Goal: Information Seeking & Learning: Learn about a topic

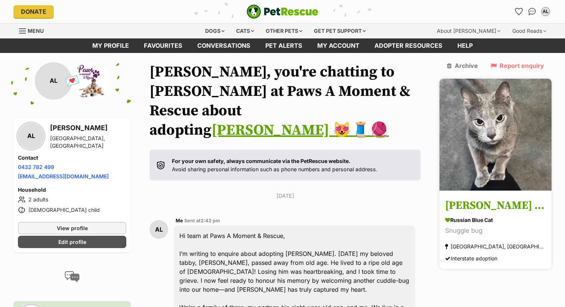
click at [476, 103] on img at bounding box center [495, 135] width 112 height 112
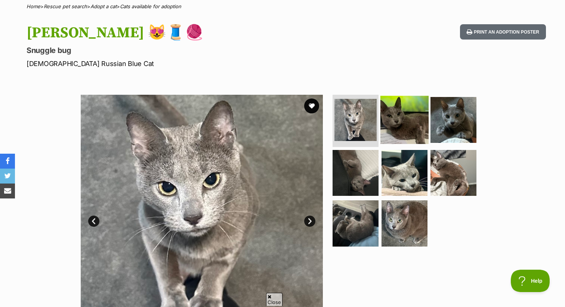
click at [394, 129] on img at bounding box center [404, 120] width 48 height 48
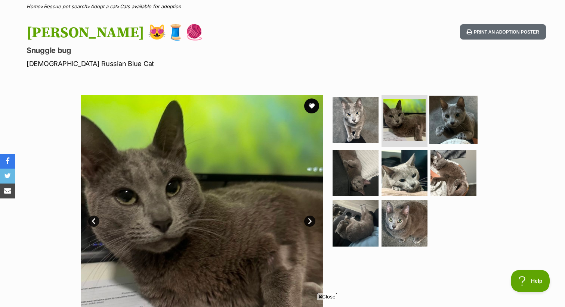
click at [439, 136] on img at bounding box center [453, 120] width 48 height 48
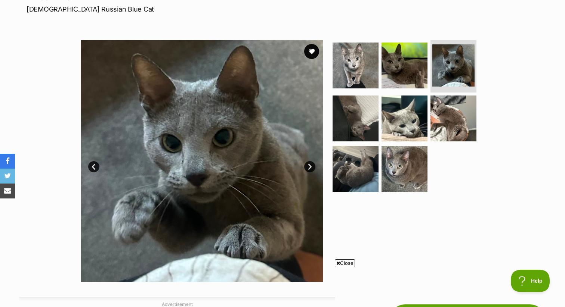
scroll to position [118, 0]
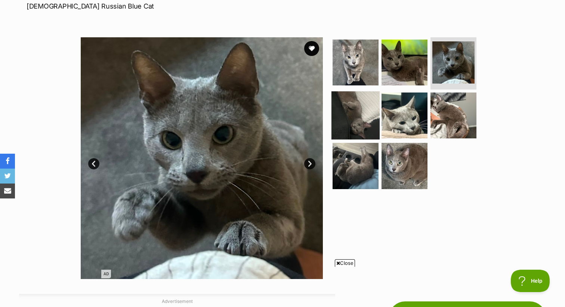
click at [366, 110] on img at bounding box center [355, 115] width 48 height 48
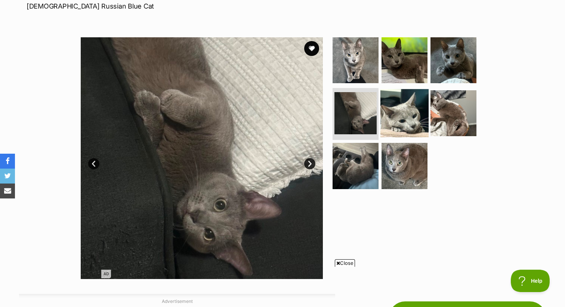
click at [404, 108] on img at bounding box center [404, 113] width 48 height 48
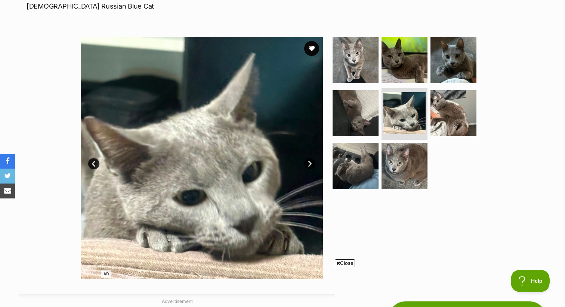
click at [311, 165] on link "Next" at bounding box center [309, 163] width 11 height 11
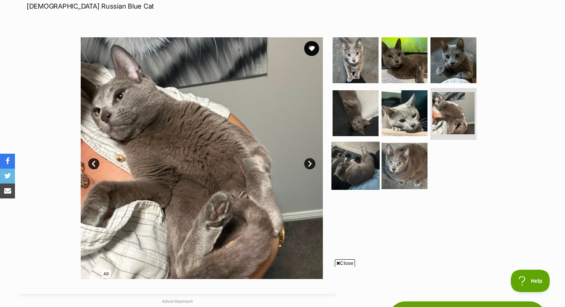
click at [355, 149] on img at bounding box center [355, 166] width 48 height 48
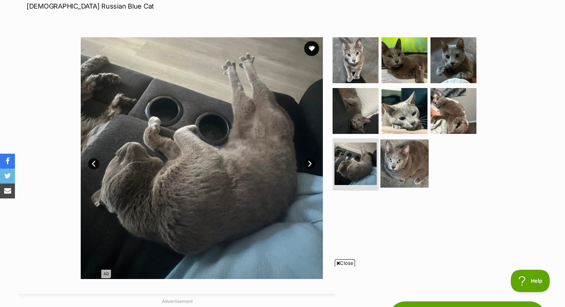
click at [399, 163] on img at bounding box center [404, 164] width 48 height 48
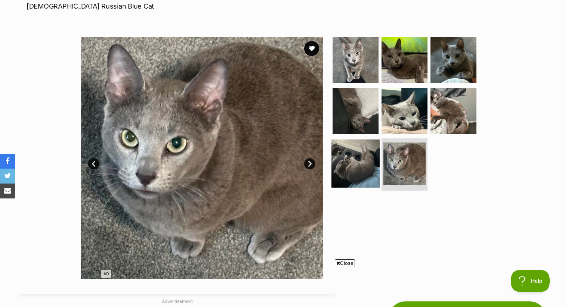
click at [359, 166] on img at bounding box center [355, 164] width 48 height 48
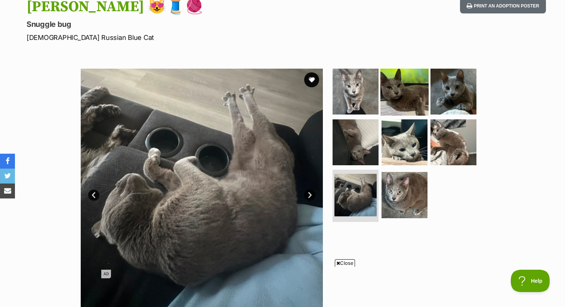
scroll to position [110, 0]
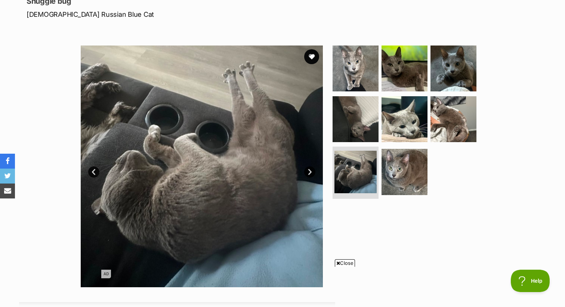
click at [98, 171] on link "Prev" at bounding box center [93, 172] width 11 height 11
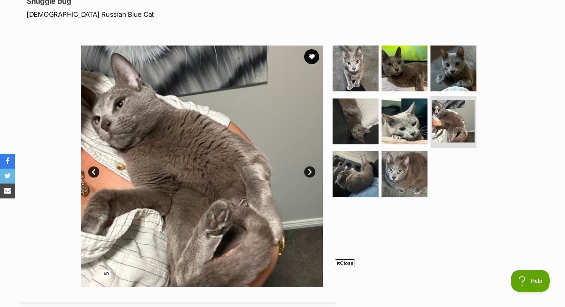
click at [98, 171] on link "Prev" at bounding box center [93, 172] width 11 height 11
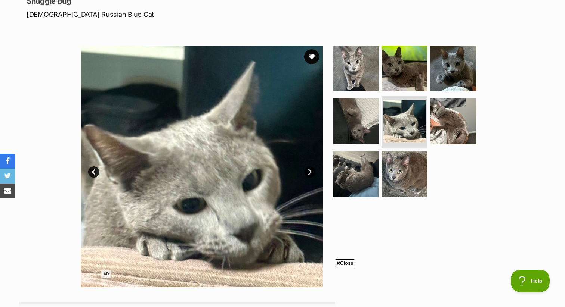
click at [98, 171] on link "Prev" at bounding box center [93, 172] width 11 height 11
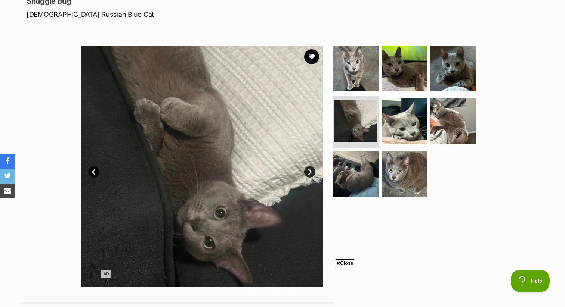
click at [98, 171] on link "Prev" at bounding box center [93, 172] width 11 height 11
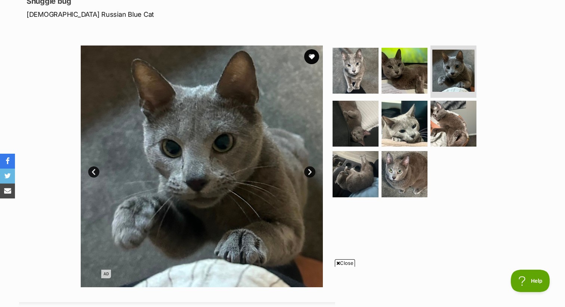
click at [98, 171] on link "Prev" at bounding box center [93, 172] width 11 height 11
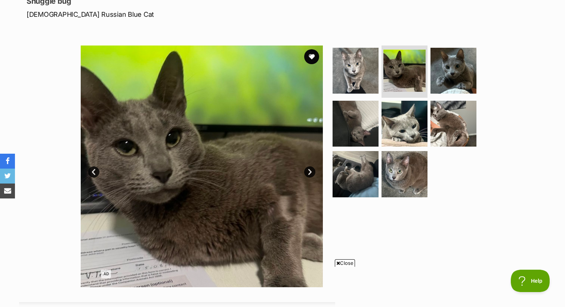
click at [98, 171] on link "Prev" at bounding box center [93, 172] width 11 height 11
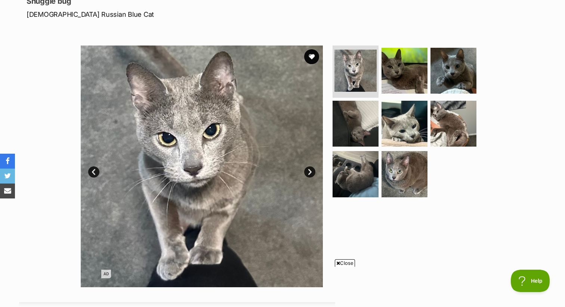
click at [98, 171] on link "Prev" at bounding box center [93, 172] width 11 height 11
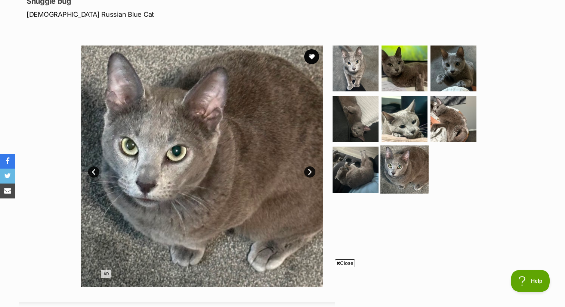
click at [401, 160] on img at bounding box center [404, 170] width 48 height 48
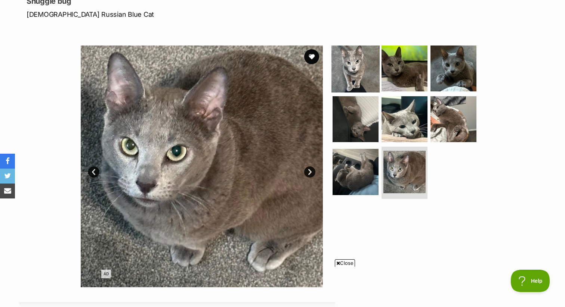
click at [365, 72] on img at bounding box center [355, 68] width 48 height 48
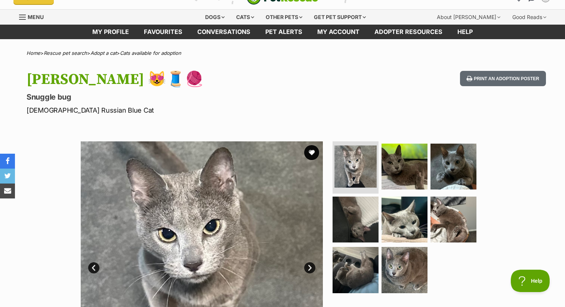
scroll to position [13, 0]
click at [117, 52] on link "Adopt a cat" at bounding box center [103, 53] width 26 height 6
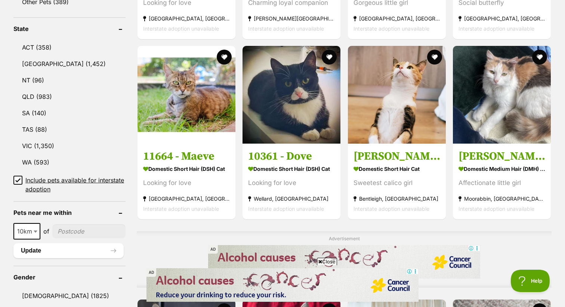
scroll to position [379, 0]
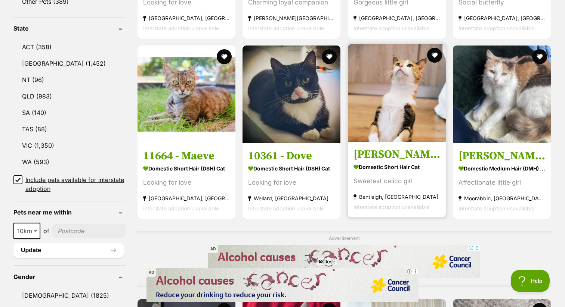
click at [412, 98] on img at bounding box center [397, 93] width 98 height 98
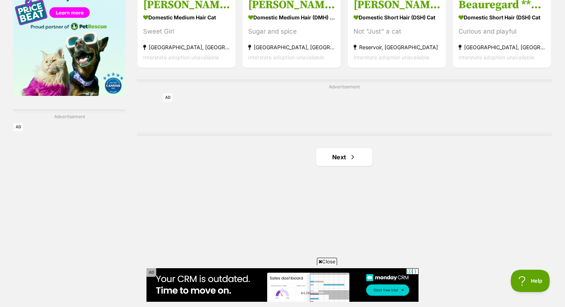
scroll to position [1225, 0]
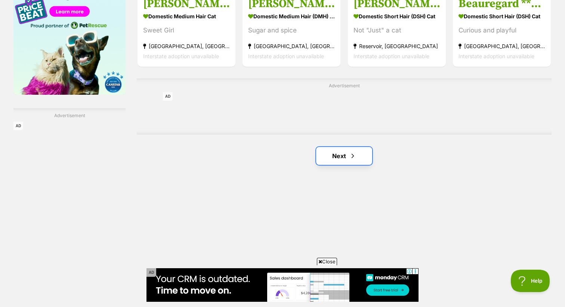
click at [334, 157] on link "Next" at bounding box center [344, 156] width 56 height 18
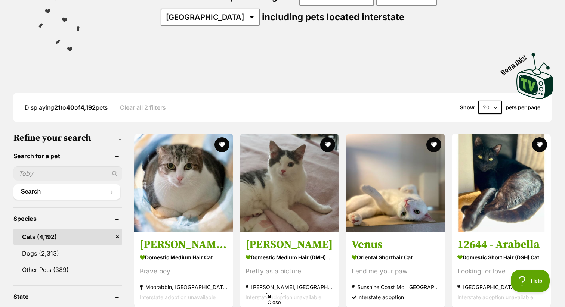
scroll to position [112, 0]
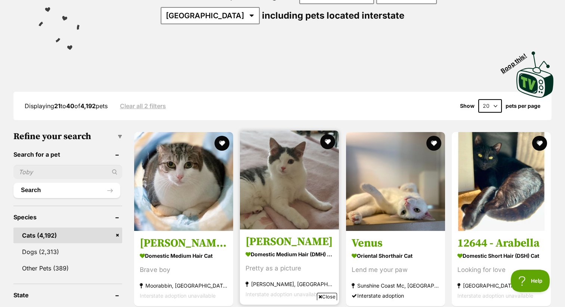
click at [262, 177] on img at bounding box center [289, 180] width 99 height 99
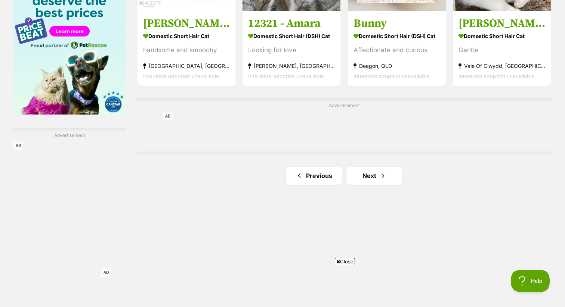
scroll to position [1225, 0]
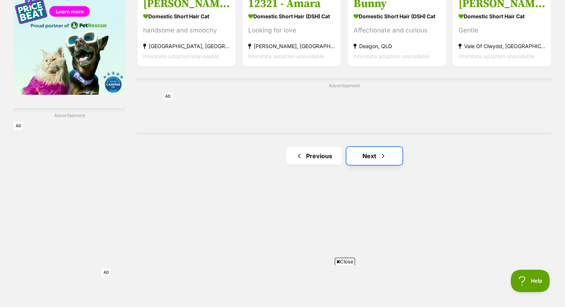
click at [384, 159] on link "Next" at bounding box center [374, 156] width 56 height 18
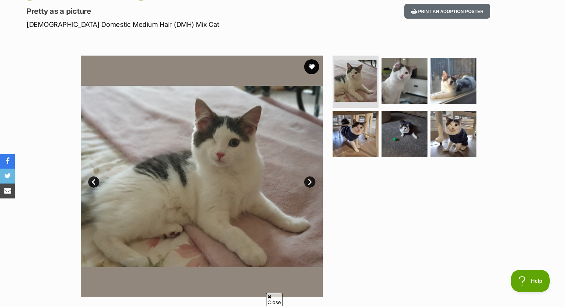
scroll to position [100, 0]
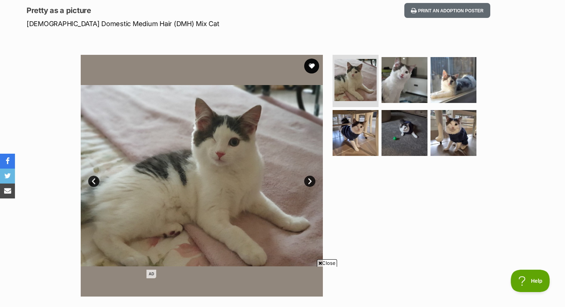
click at [310, 174] on img at bounding box center [202, 176] width 242 height 242
click at [310, 182] on link "Next" at bounding box center [309, 181] width 11 height 11
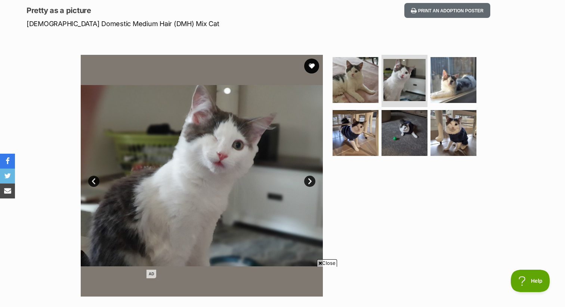
click at [310, 182] on link "Next" at bounding box center [309, 181] width 11 height 11
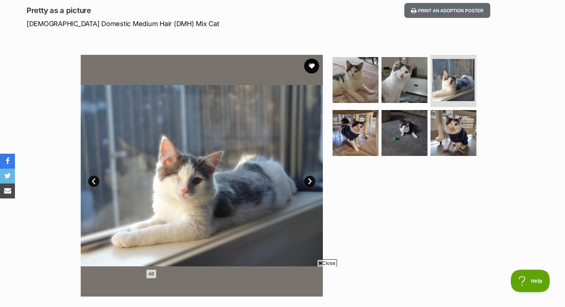
click at [310, 184] on link "Next" at bounding box center [309, 181] width 11 height 11
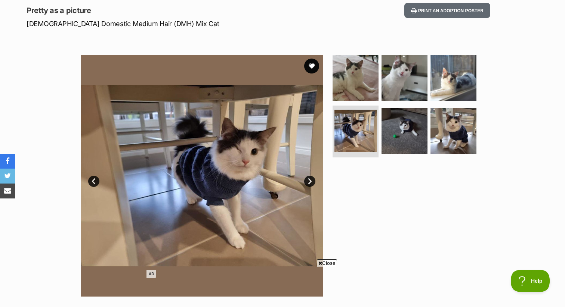
click at [310, 185] on link "Next" at bounding box center [309, 181] width 11 height 11
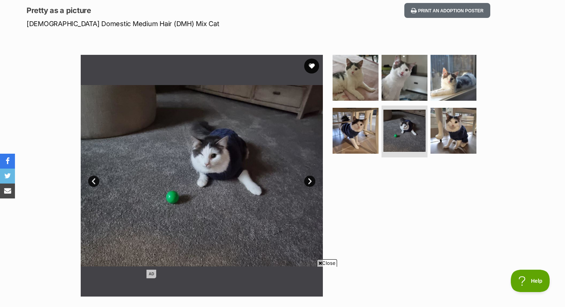
click at [310, 185] on link "Next" at bounding box center [309, 181] width 11 height 11
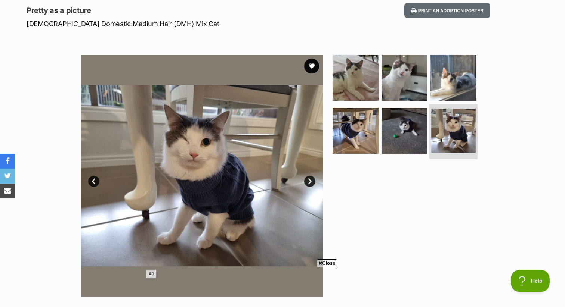
click at [455, 137] on img at bounding box center [453, 131] width 44 height 44
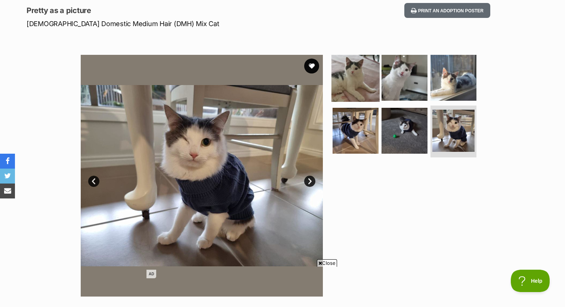
click at [369, 86] on img at bounding box center [355, 78] width 48 height 48
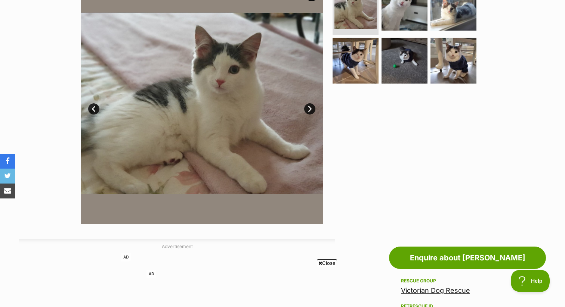
scroll to position [173, 0]
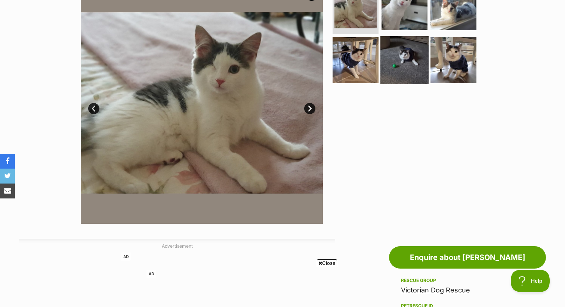
click at [388, 59] on img at bounding box center [404, 60] width 48 height 48
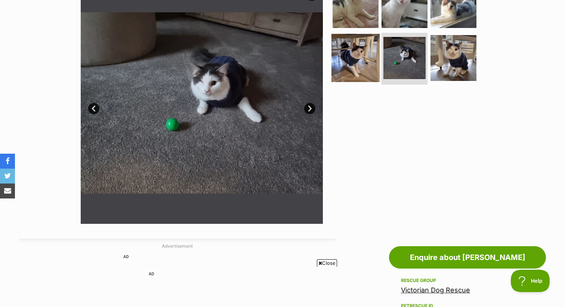
click at [352, 59] on img at bounding box center [355, 58] width 48 height 48
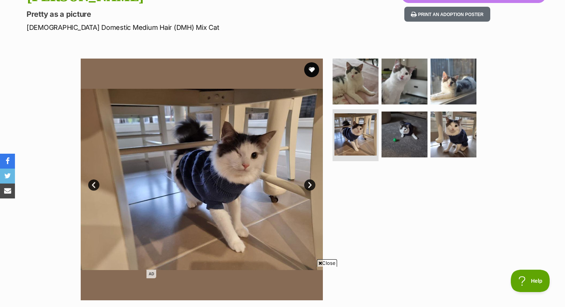
scroll to position [80, 0]
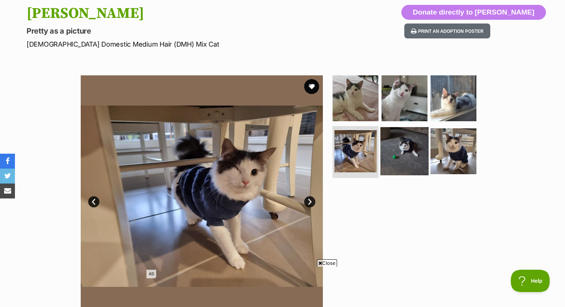
click at [414, 149] on img at bounding box center [404, 151] width 48 height 48
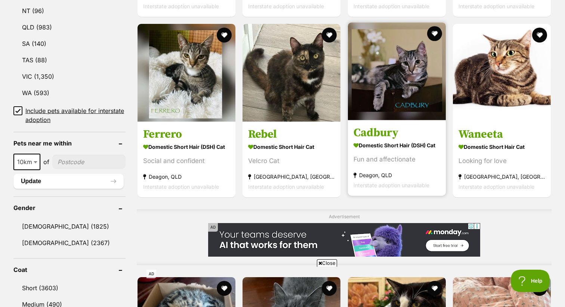
scroll to position [457, 0]
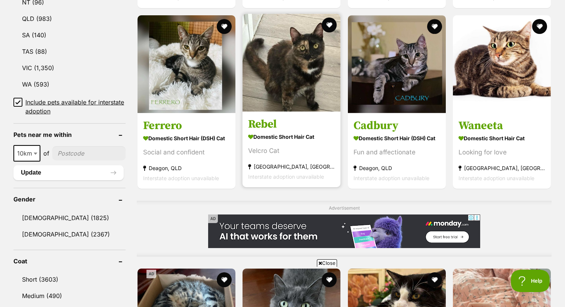
click at [276, 86] on img at bounding box center [291, 63] width 98 height 98
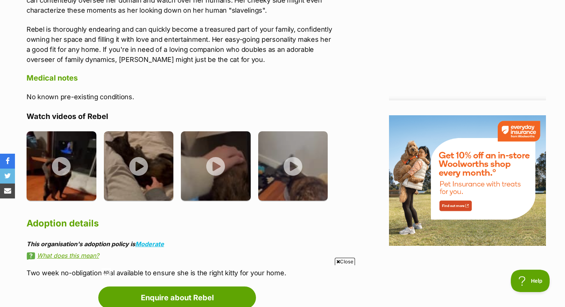
scroll to position [821, 0]
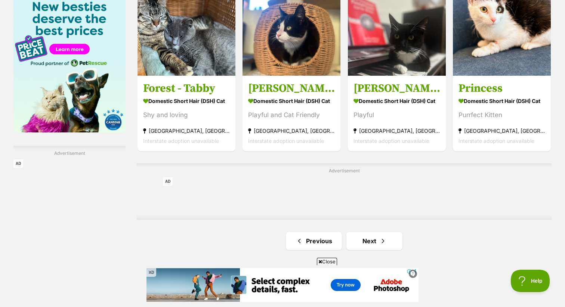
scroll to position [1186, 0]
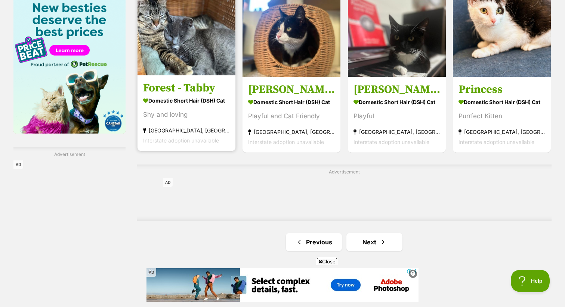
click at [200, 71] on img at bounding box center [186, 27] width 98 height 98
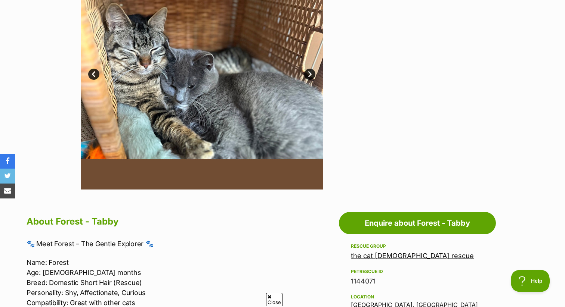
scroll to position [214, 0]
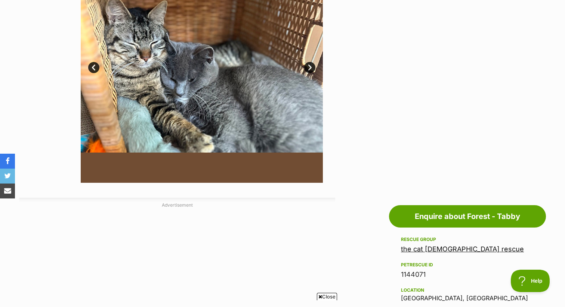
click at [310, 67] on link "Next" at bounding box center [309, 67] width 11 height 11
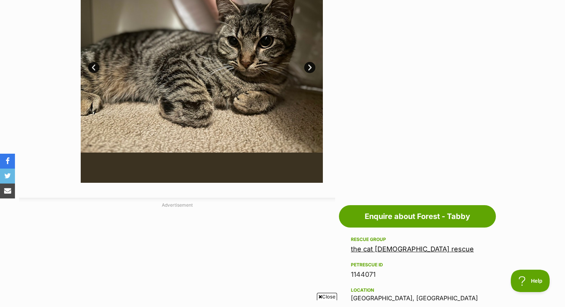
click at [310, 67] on link "Next" at bounding box center [309, 67] width 11 height 11
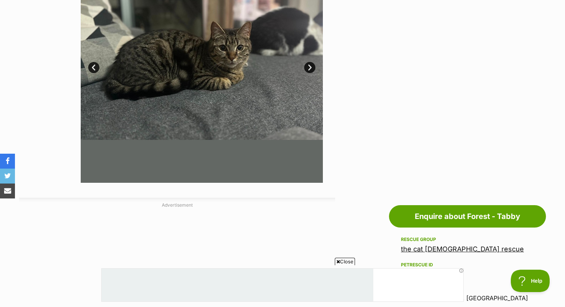
scroll to position [0, 0]
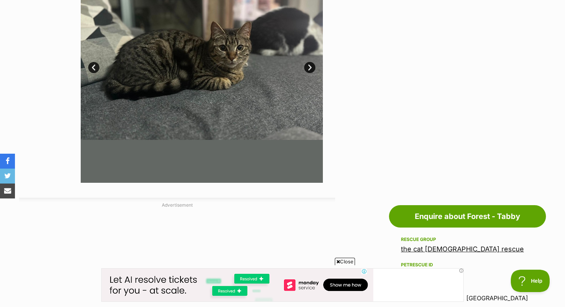
click at [310, 67] on link "Next" at bounding box center [309, 67] width 11 height 11
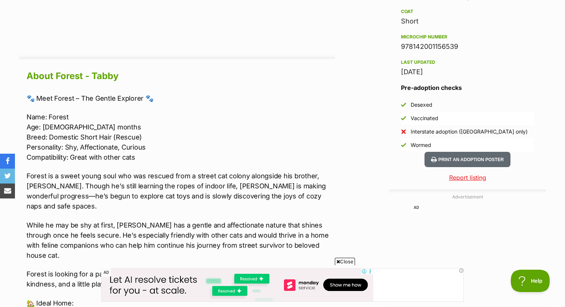
scroll to position [640, 0]
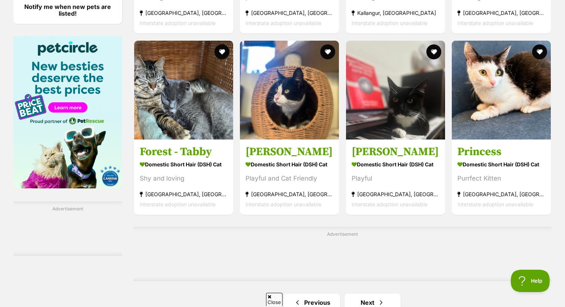
scroll to position [1104, 0]
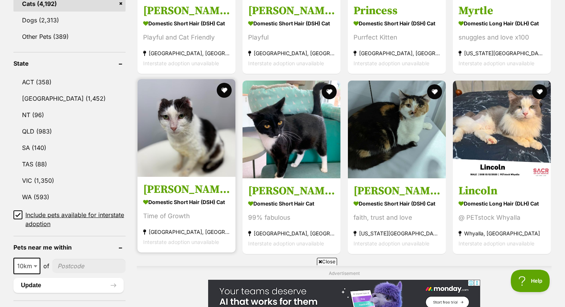
click at [180, 162] on img at bounding box center [186, 128] width 98 height 98
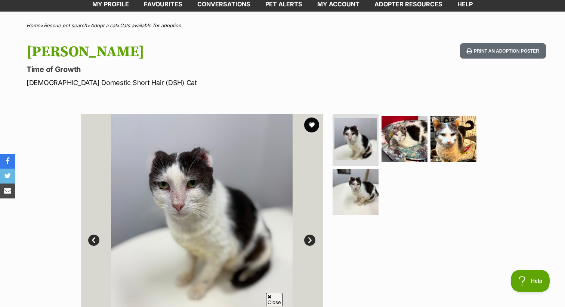
scroll to position [53, 0]
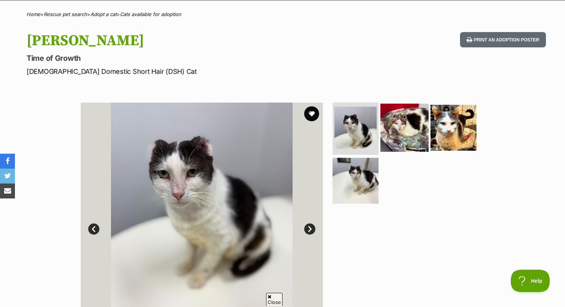
click at [389, 123] on img at bounding box center [404, 128] width 48 height 48
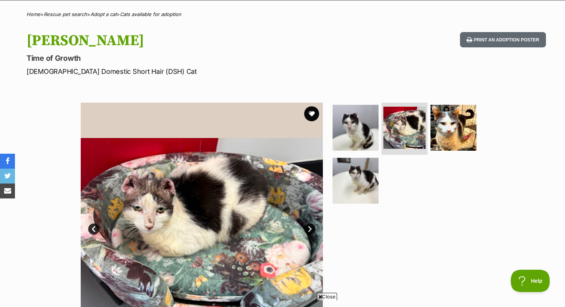
click at [374, 154] on ul at bounding box center [407, 156] width 153 height 106
click at [362, 180] on img at bounding box center [355, 181] width 48 height 48
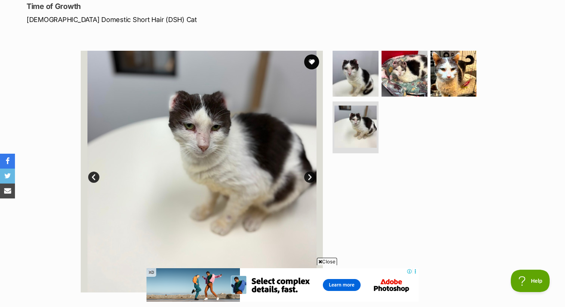
scroll to position [78, 0]
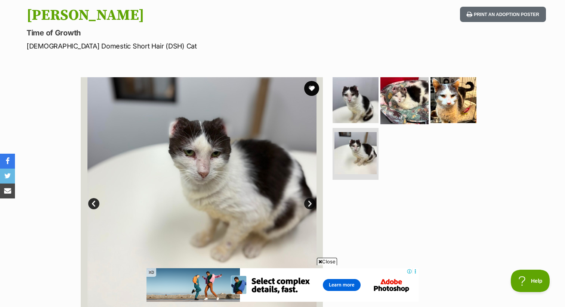
click at [381, 108] on img at bounding box center [404, 100] width 48 height 48
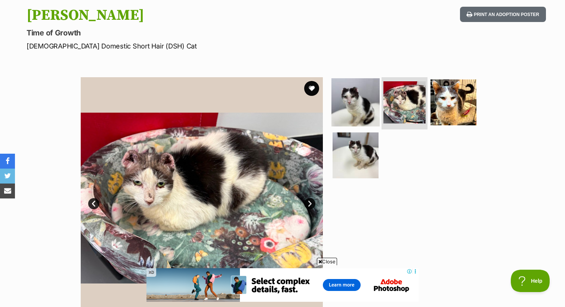
click at [365, 111] on img at bounding box center [355, 102] width 48 height 48
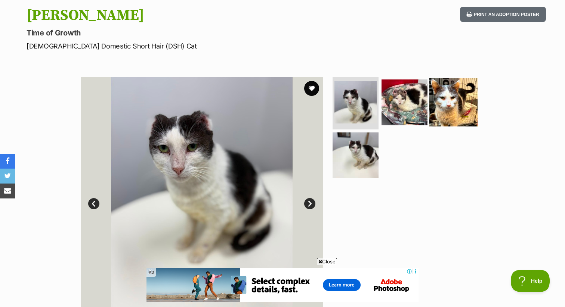
click at [437, 111] on img at bounding box center [453, 102] width 48 height 48
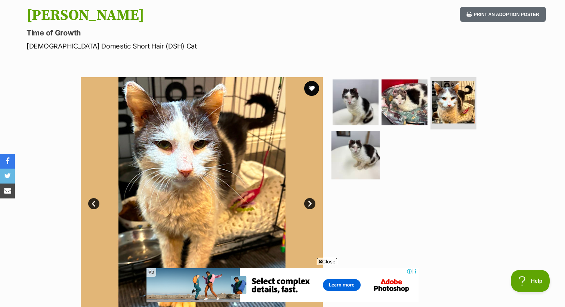
click at [369, 165] on img at bounding box center [355, 155] width 48 height 48
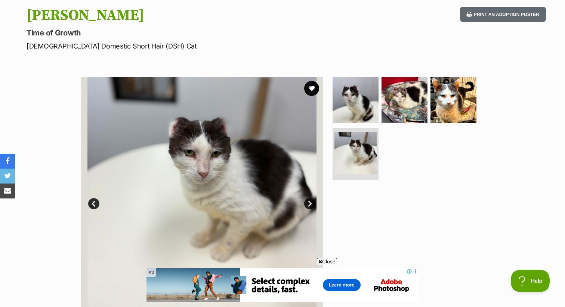
scroll to position [79, 0]
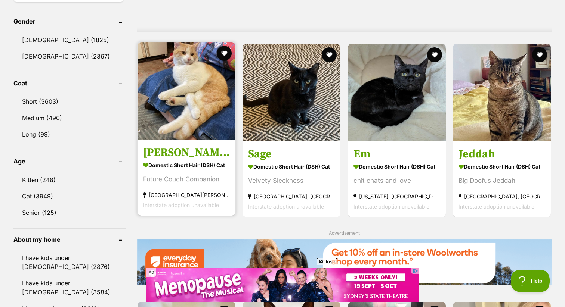
scroll to position [619, 0]
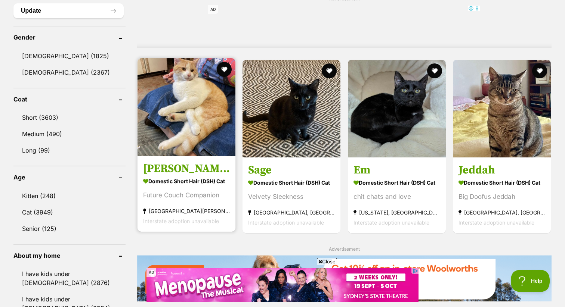
click at [216, 103] on img at bounding box center [186, 107] width 98 height 98
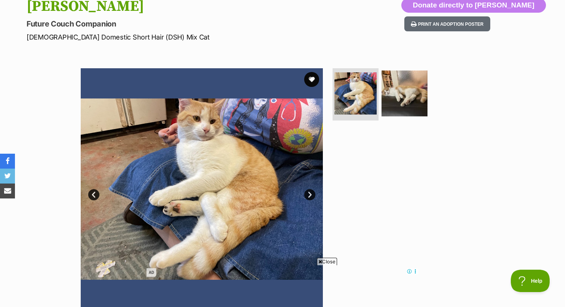
scroll to position [135, 0]
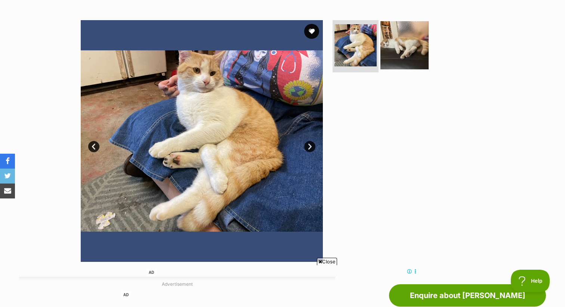
click at [402, 56] on img at bounding box center [404, 45] width 48 height 48
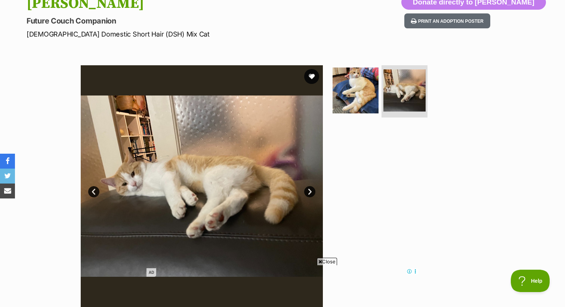
scroll to position [89, 0]
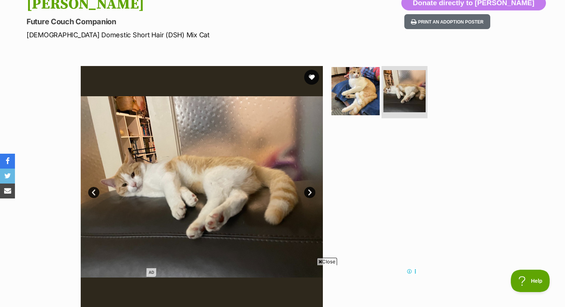
click at [370, 81] on img at bounding box center [355, 91] width 48 height 48
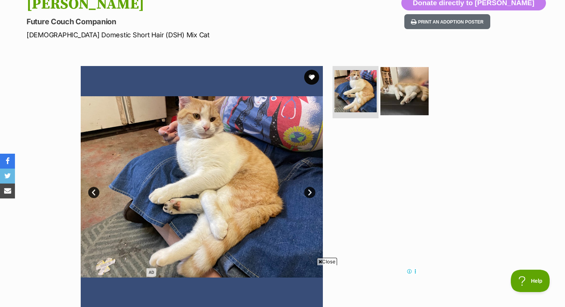
click at [398, 87] on img at bounding box center [404, 91] width 48 height 48
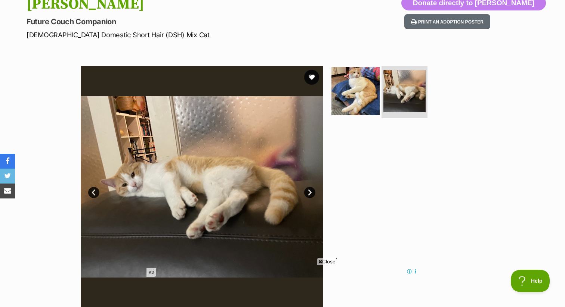
click at [352, 94] on img at bounding box center [355, 91] width 48 height 48
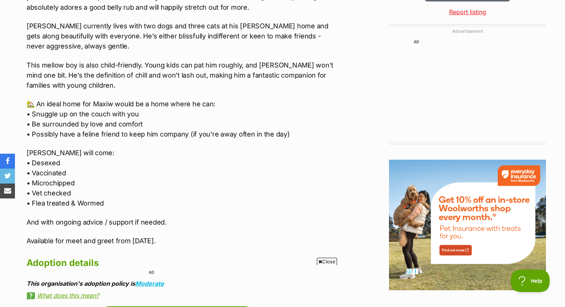
scroll to position [823, 0]
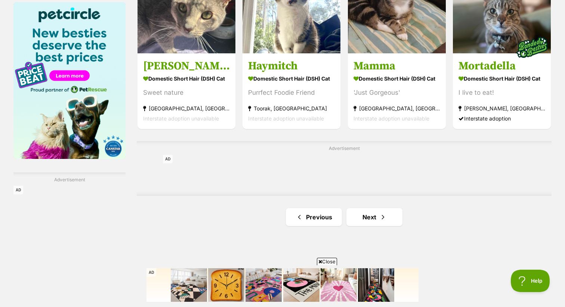
scroll to position [1171, 0]
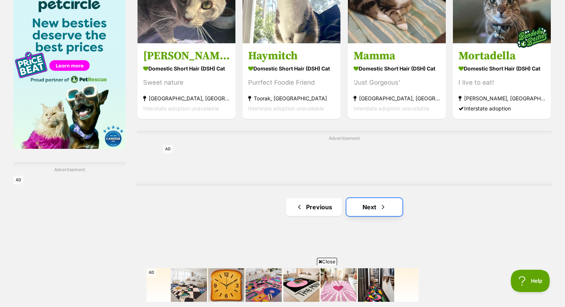
click at [387, 206] on link "Next" at bounding box center [374, 207] width 56 height 18
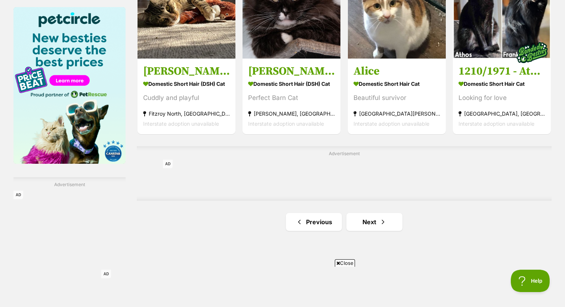
scroll to position [1165, 0]
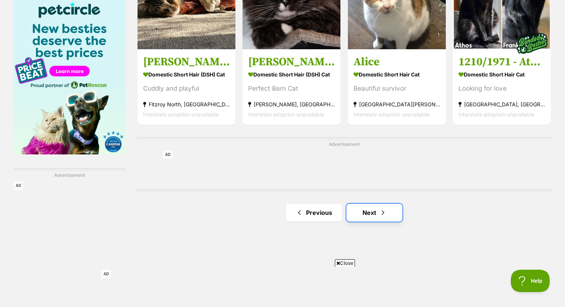
click at [382, 214] on span "Next page" at bounding box center [382, 212] width 7 height 9
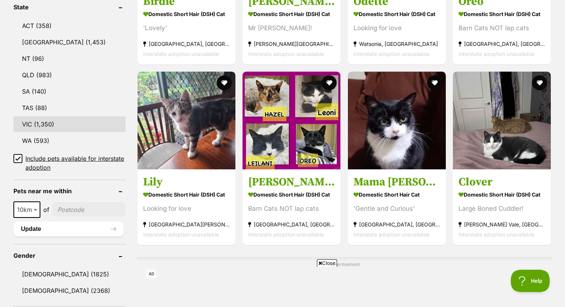
scroll to position [390, 0]
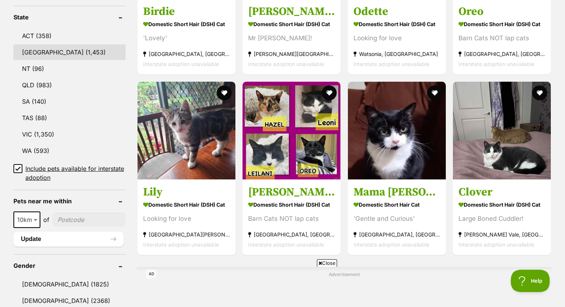
click at [60, 52] on link "[GEOGRAPHIC_DATA] (1,453)" at bounding box center [69, 52] width 112 height 16
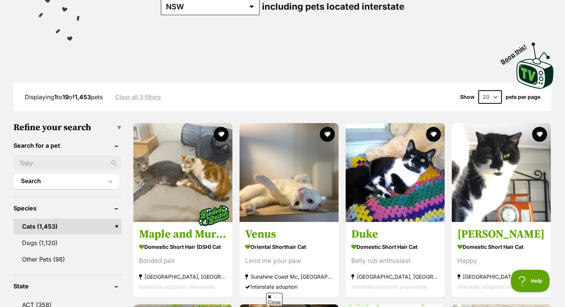
scroll to position [132, 0]
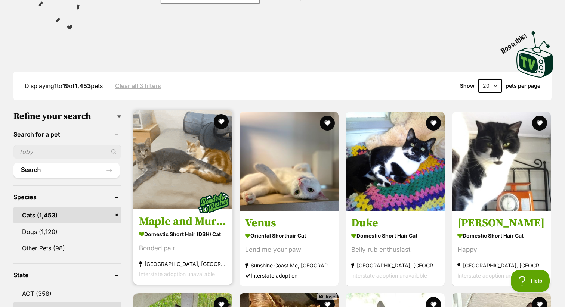
click at [183, 160] on img at bounding box center [182, 160] width 99 height 99
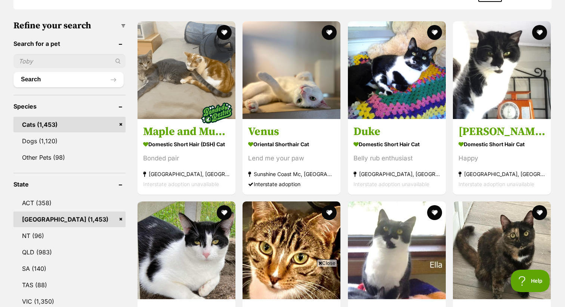
scroll to position [233, 0]
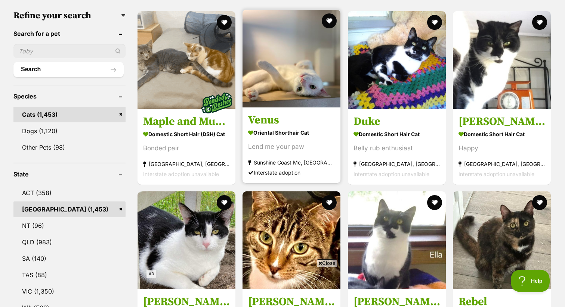
click at [291, 72] on img at bounding box center [291, 59] width 98 height 98
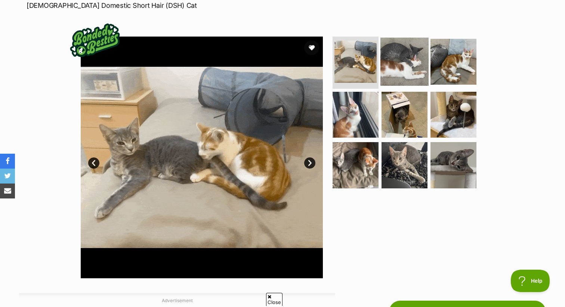
click at [401, 63] on img at bounding box center [404, 62] width 48 height 48
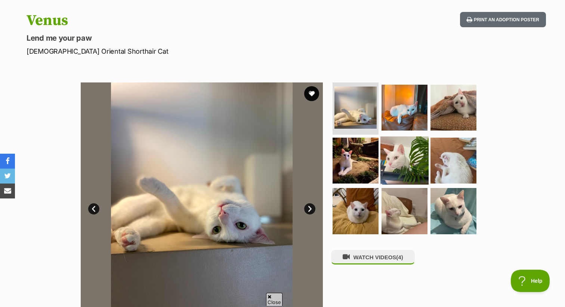
click at [400, 151] on img at bounding box center [404, 160] width 48 height 48
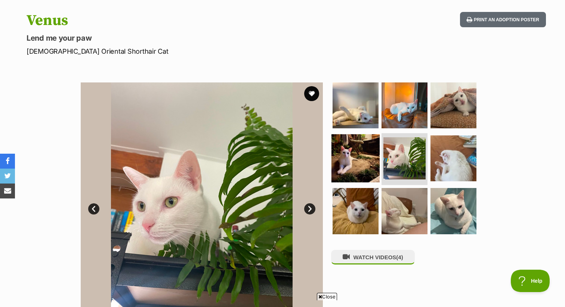
click at [371, 147] on img at bounding box center [355, 158] width 48 height 48
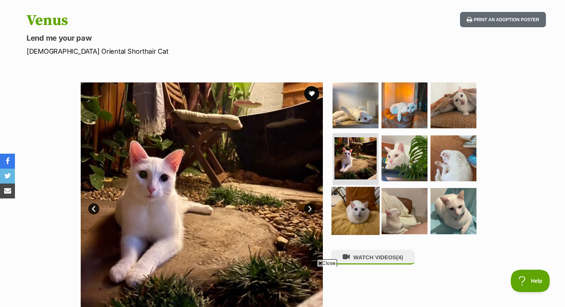
click at [361, 206] on img at bounding box center [355, 211] width 48 height 48
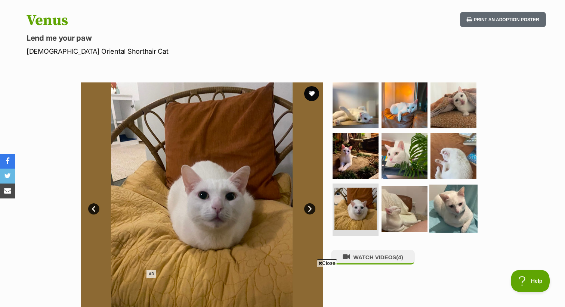
click at [443, 202] on img at bounding box center [453, 209] width 48 height 48
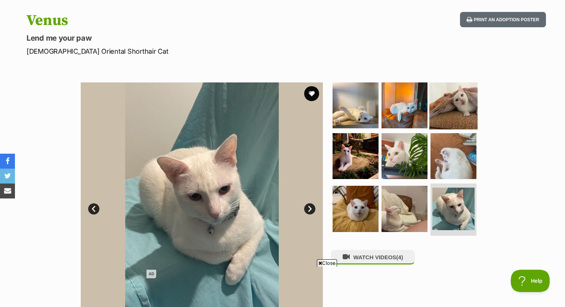
click at [454, 93] on img at bounding box center [453, 105] width 48 height 48
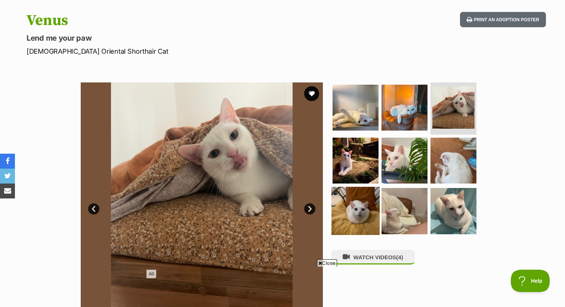
click at [365, 202] on img at bounding box center [355, 211] width 48 height 48
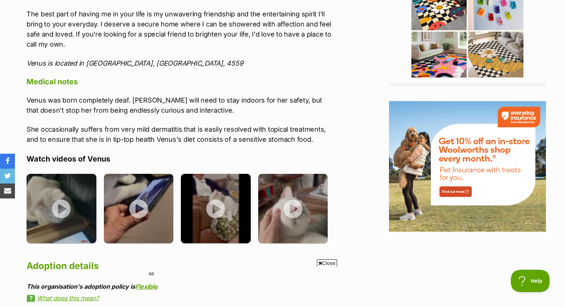
scroll to position [903, 0]
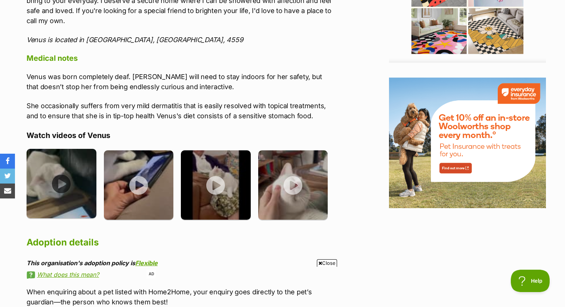
click at [58, 182] on img at bounding box center [62, 184] width 70 height 70
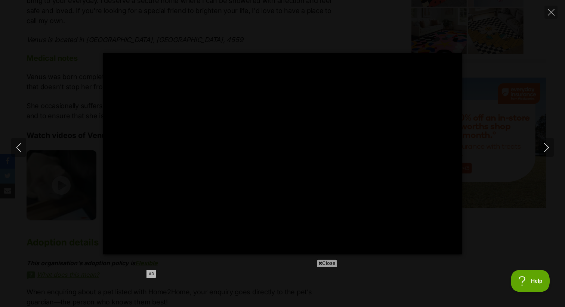
scroll to position [0, 0]
click at [544, 145] on icon "Next" at bounding box center [546, 147] width 9 height 9
type input "92.74"
click at [545, 149] on icon "Next" at bounding box center [546, 147] width 9 height 9
type input "38.72"
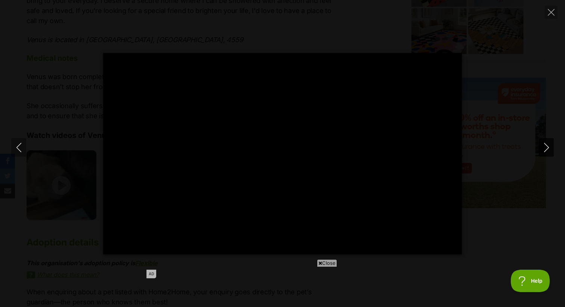
type input "100"
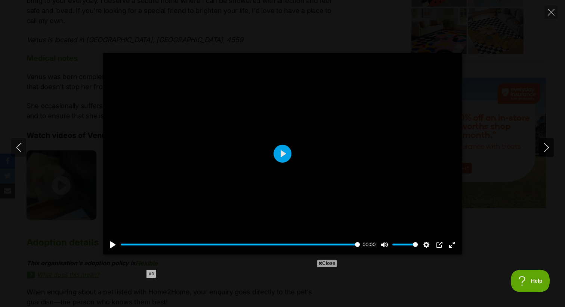
click at [544, 148] on icon "Next" at bounding box center [546, 147] width 9 height 9
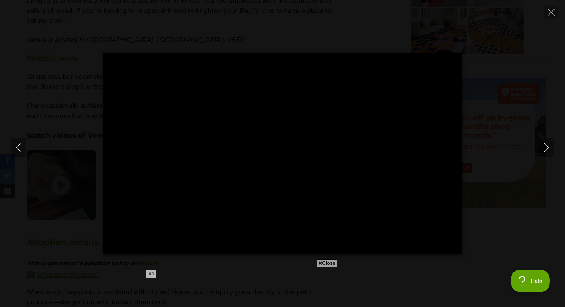
type input "100"
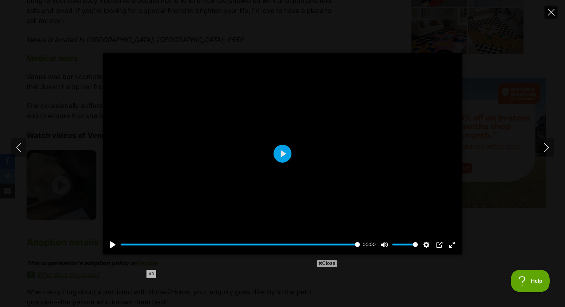
click at [554, 13] on button "Close" at bounding box center [550, 12] width 13 height 13
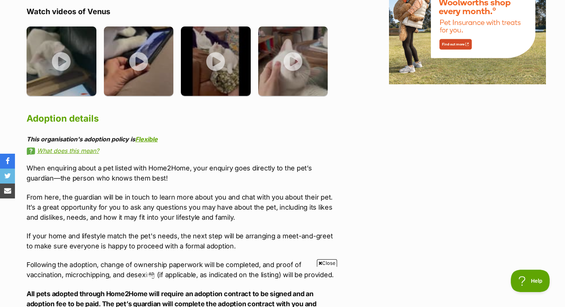
scroll to position [1034, 0]
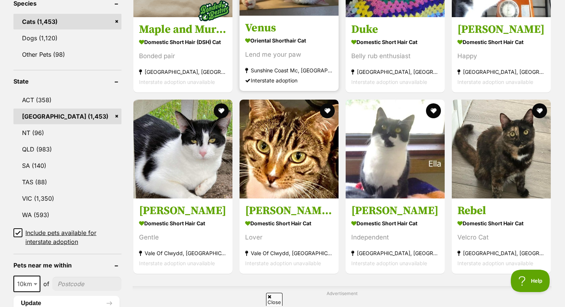
scroll to position [383, 0]
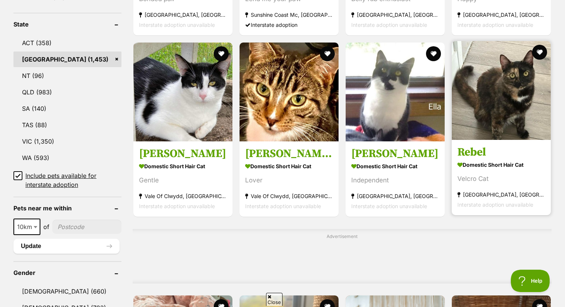
click at [516, 107] on img at bounding box center [501, 90] width 99 height 99
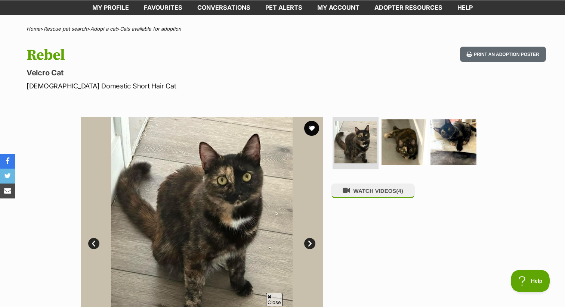
scroll to position [67, 0]
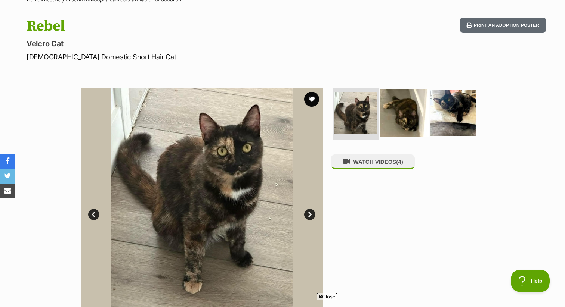
click at [408, 127] on img at bounding box center [404, 113] width 48 height 48
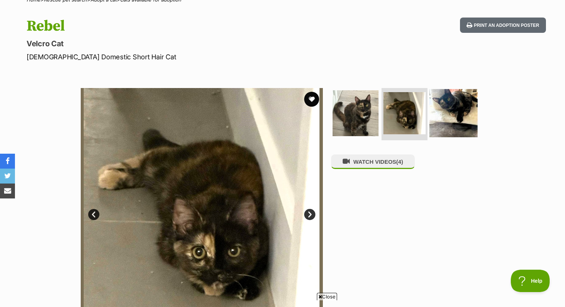
click at [448, 124] on img at bounding box center [453, 113] width 48 height 48
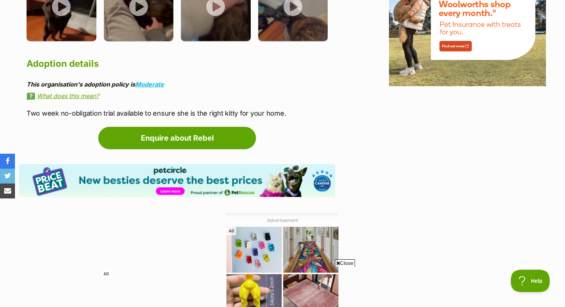
scroll to position [883, 0]
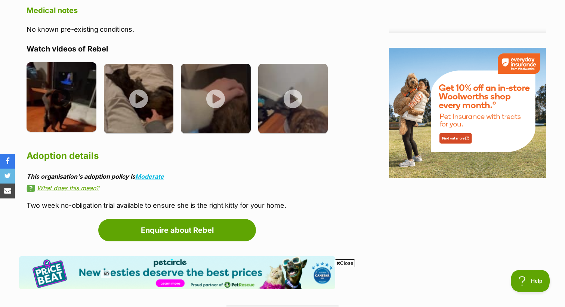
click at [53, 86] on img at bounding box center [62, 97] width 70 height 70
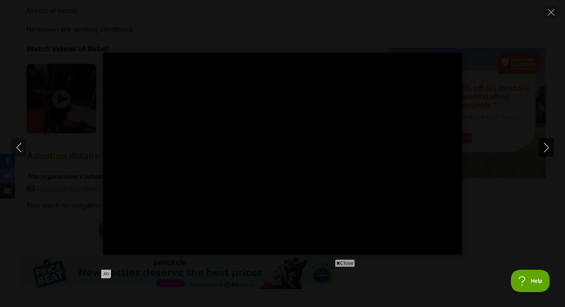
click at [545, 155] on button "Next" at bounding box center [546, 147] width 15 height 19
type input "96.89"
click at [548, 146] on icon "Next" at bounding box center [546, 147] width 9 height 9
type input "24.52"
click at [548, 146] on icon "Next" at bounding box center [546, 147] width 9 height 9
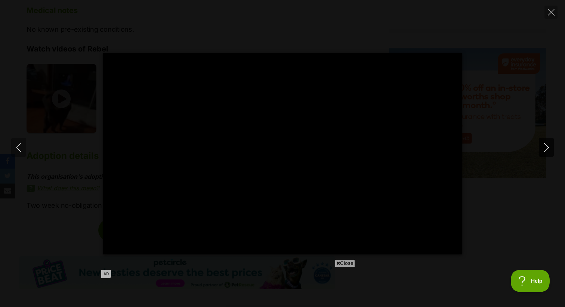
type input "84.52"
type input "100"
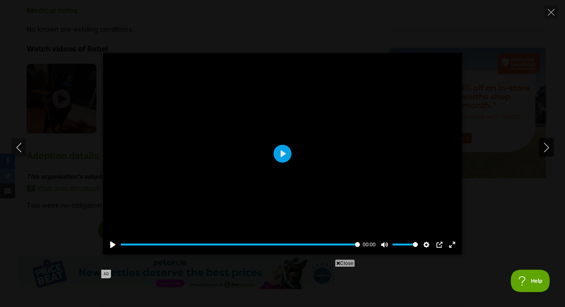
click at [549, 147] on icon "Next" at bounding box center [546, 147] width 9 height 9
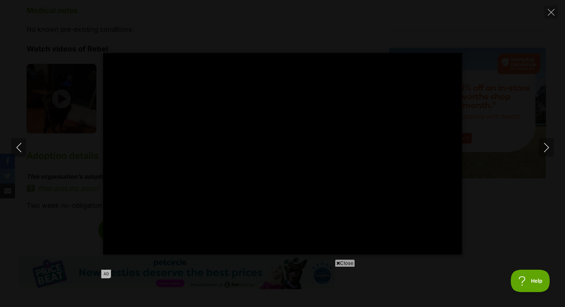
type input "100"
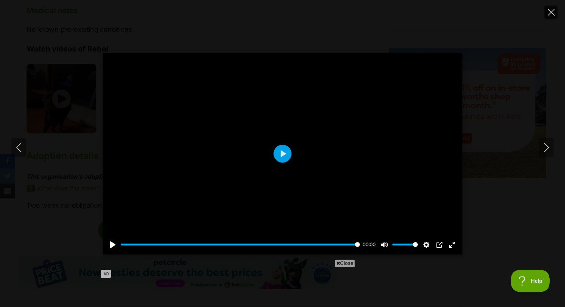
click at [550, 12] on icon "Close" at bounding box center [551, 12] width 7 height 7
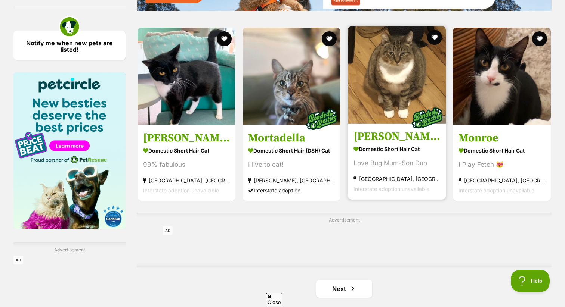
scroll to position [1128, 0]
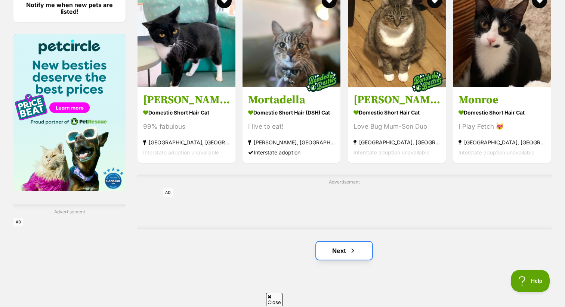
click at [343, 245] on link "Next" at bounding box center [344, 251] width 56 height 18
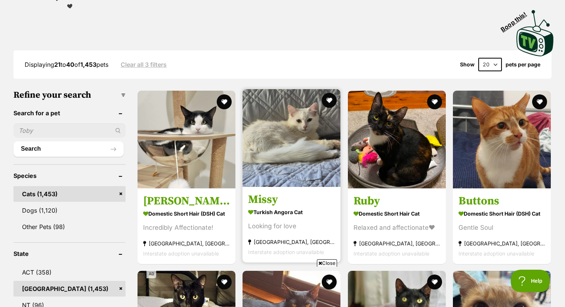
click at [335, 201] on link "Missy Turkish Angora Cat Looking for love [GEOGRAPHIC_DATA], [GEOGRAPHIC_DATA] …" at bounding box center [291, 225] width 98 height 76
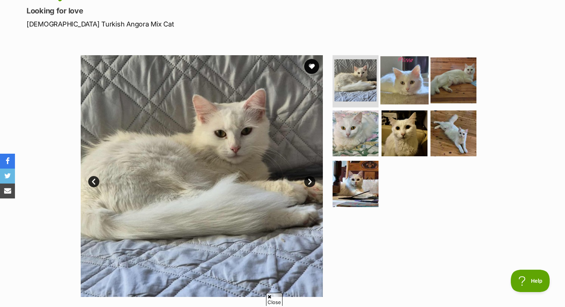
click at [400, 83] on img at bounding box center [404, 80] width 48 height 48
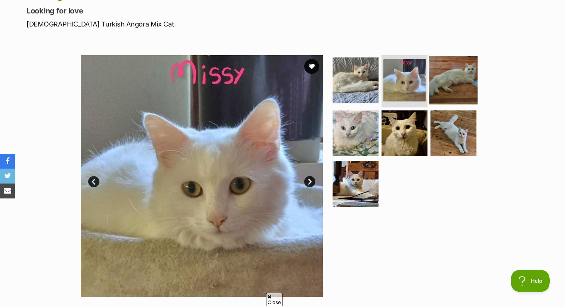
click at [437, 82] on img at bounding box center [453, 80] width 48 height 48
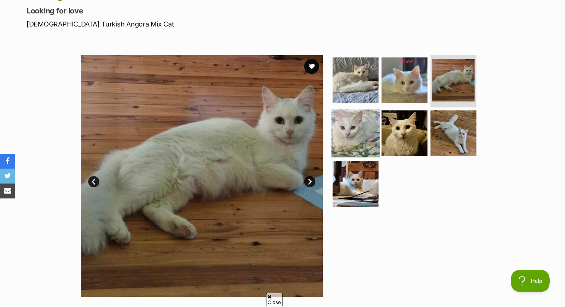
click at [356, 122] on img at bounding box center [355, 133] width 48 height 48
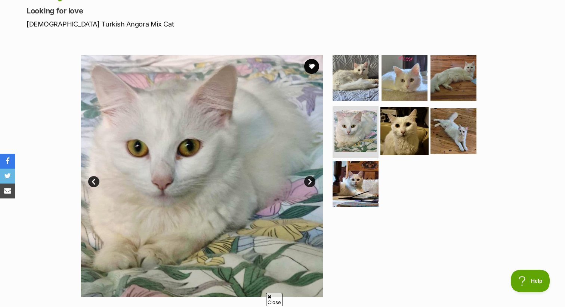
click at [399, 125] on img at bounding box center [404, 131] width 48 height 48
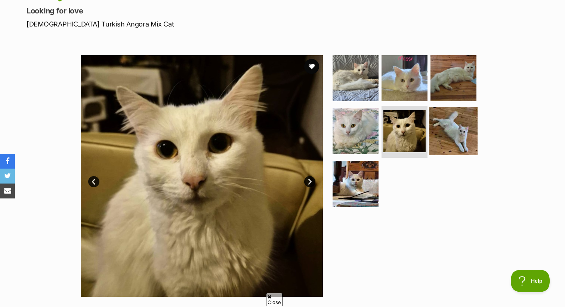
click at [453, 134] on img at bounding box center [453, 131] width 48 height 48
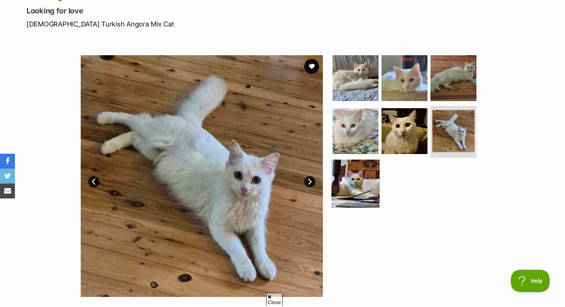
click at [358, 179] on img at bounding box center [355, 184] width 48 height 48
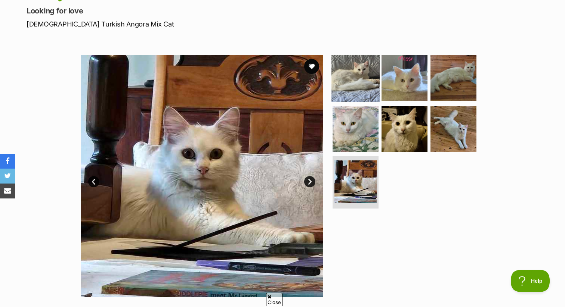
click at [360, 76] on img at bounding box center [355, 78] width 48 height 48
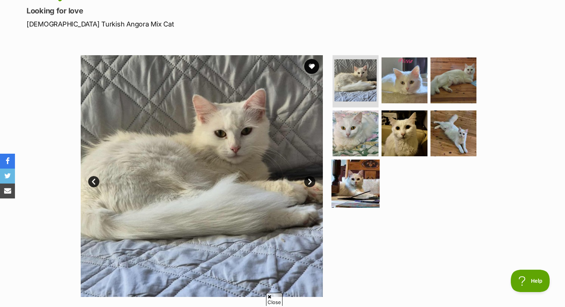
click at [347, 168] on img at bounding box center [355, 184] width 48 height 48
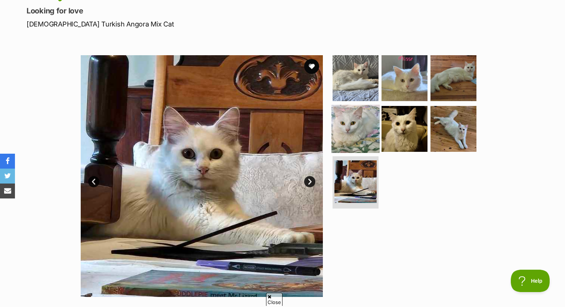
click at [363, 128] on img at bounding box center [355, 129] width 48 height 48
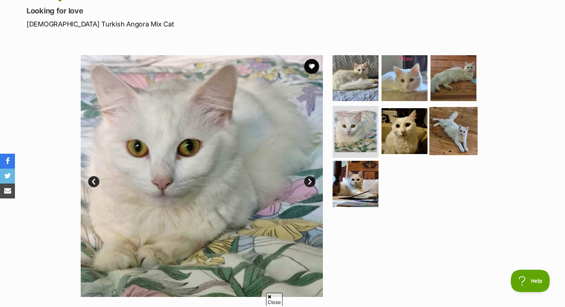
click at [440, 128] on img at bounding box center [453, 131] width 48 height 48
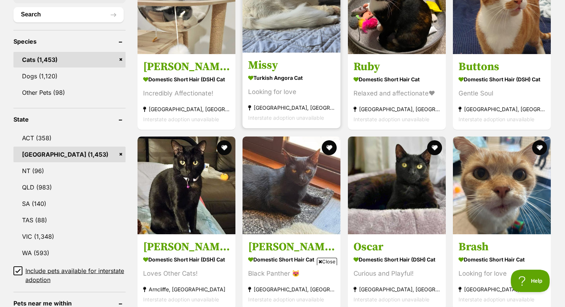
scroll to position [281, 0]
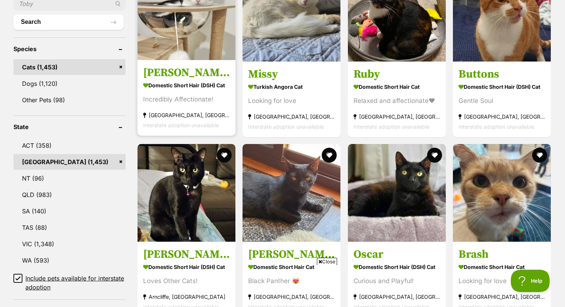
click at [207, 34] on img at bounding box center [186, 11] width 98 height 98
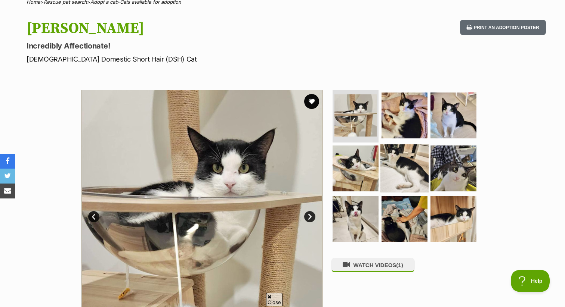
scroll to position [78, 0]
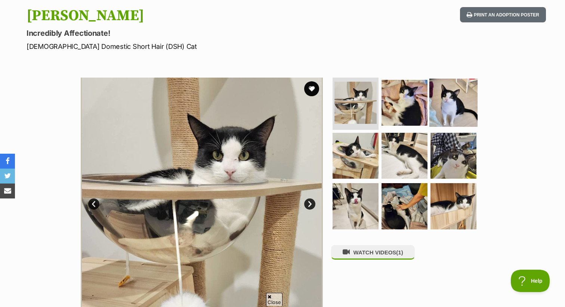
click at [429, 81] on img at bounding box center [453, 103] width 48 height 48
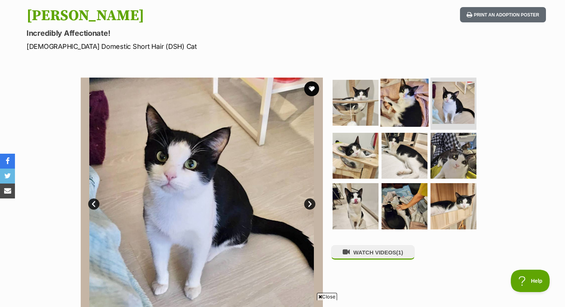
click at [415, 99] on img at bounding box center [404, 103] width 48 height 48
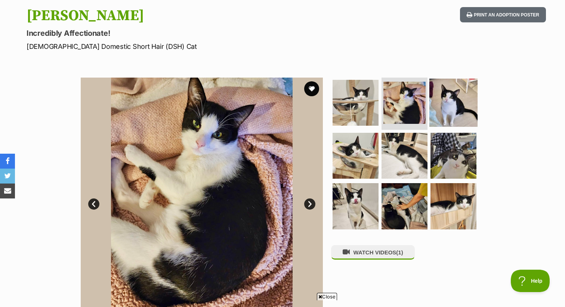
click at [452, 109] on img at bounding box center [453, 103] width 48 height 48
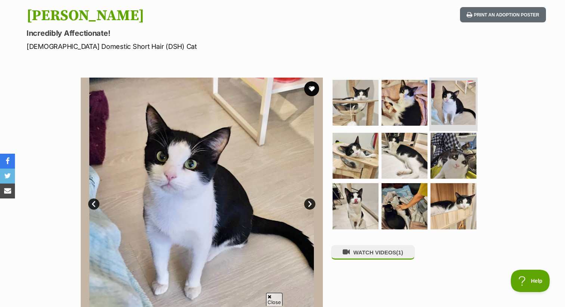
scroll to position [0, 0]
click at [343, 166] on img at bounding box center [355, 155] width 48 height 48
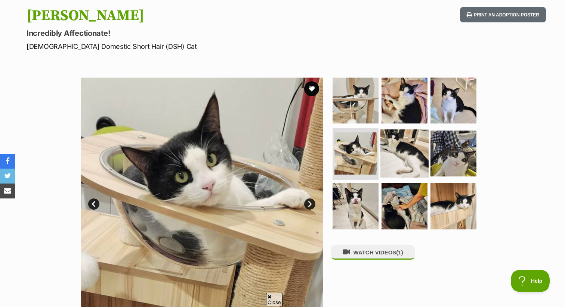
click at [419, 159] on img at bounding box center [404, 153] width 48 height 48
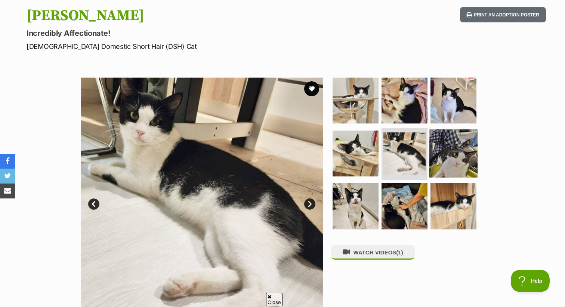
click at [456, 162] on img at bounding box center [453, 153] width 48 height 48
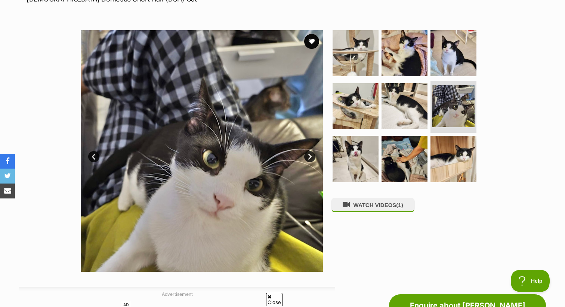
scroll to position [128, 0]
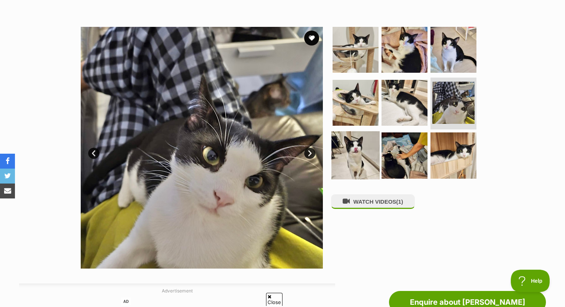
click at [360, 156] on img at bounding box center [355, 155] width 48 height 48
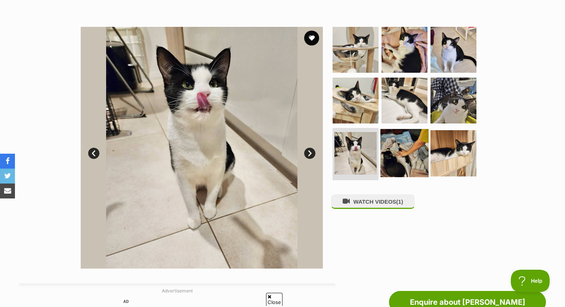
click at [411, 162] on img at bounding box center [404, 153] width 48 height 48
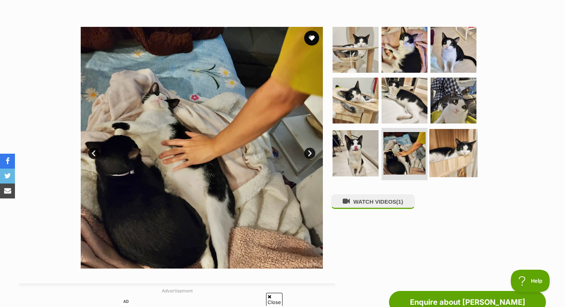
click at [460, 160] on img at bounding box center [453, 153] width 48 height 48
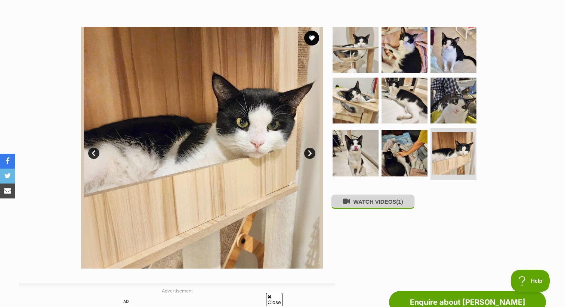
click at [362, 200] on button "WATCH VIDEOS (1)" at bounding box center [373, 202] width 84 height 15
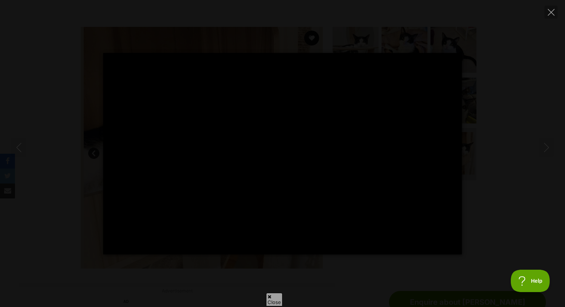
scroll to position [0, 0]
type input "100"
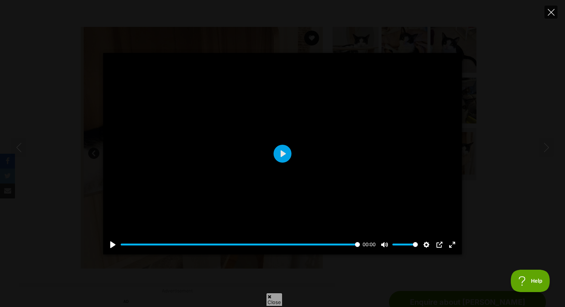
click at [548, 12] on icon "Close" at bounding box center [551, 12] width 7 height 7
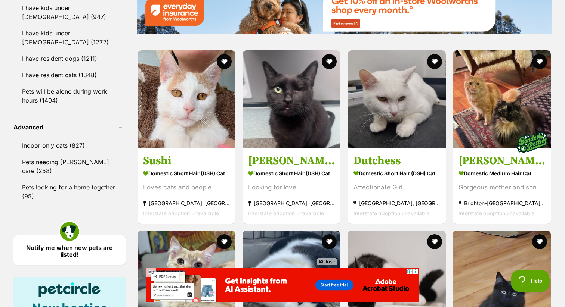
scroll to position [886, 0]
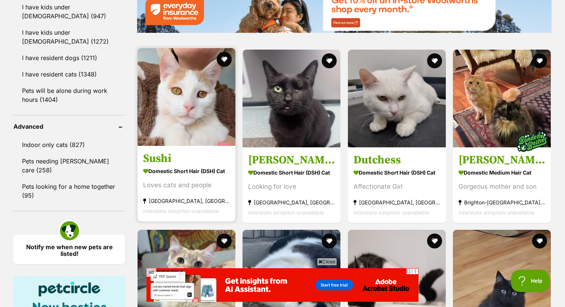
click at [190, 134] on img at bounding box center [186, 97] width 98 height 98
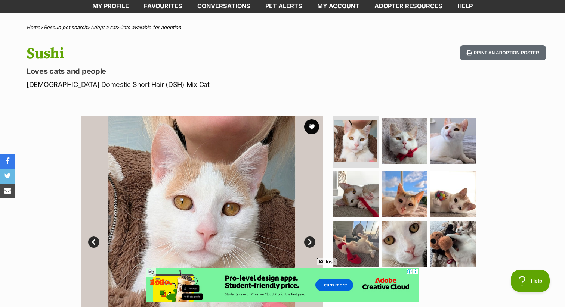
scroll to position [34, 0]
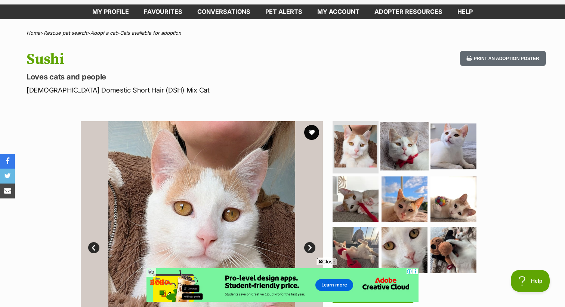
click at [399, 157] on img at bounding box center [404, 147] width 48 height 48
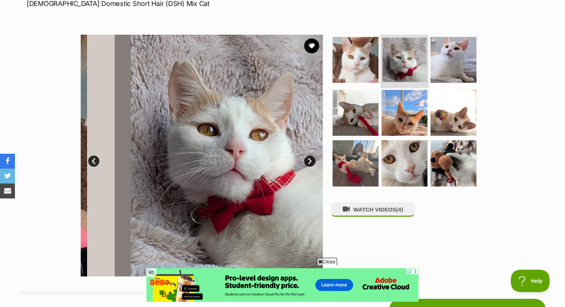
scroll to position [146, 0]
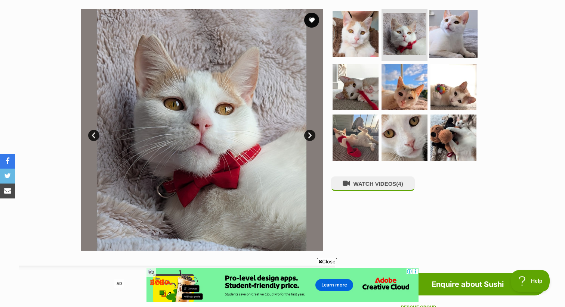
click at [452, 29] on img at bounding box center [453, 34] width 48 height 48
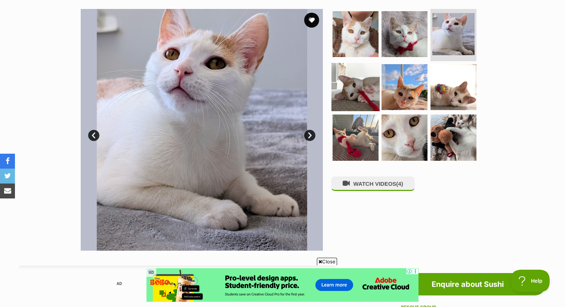
click at [375, 87] on img at bounding box center [355, 87] width 48 height 48
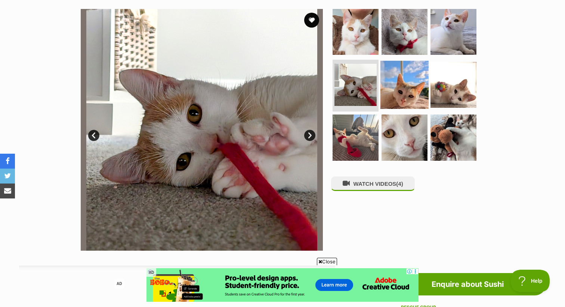
click at [412, 89] on img at bounding box center [404, 85] width 48 height 48
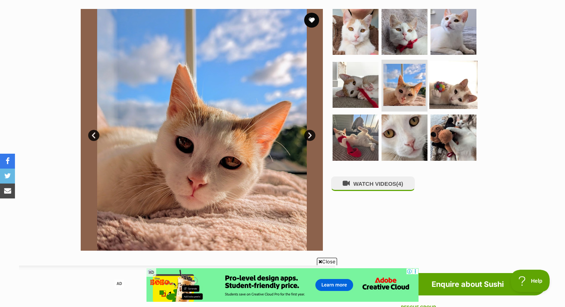
click at [450, 98] on img at bounding box center [453, 85] width 48 height 48
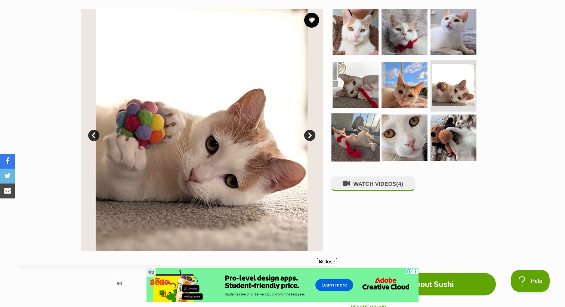
scroll to position [0, 0]
click at [369, 150] on img at bounding box center [355, 138] width 48 height 48
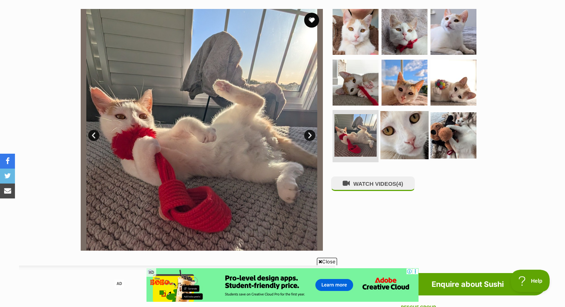
click at [395, 125] on img at bounding box center [404, 135] width 48 height 48
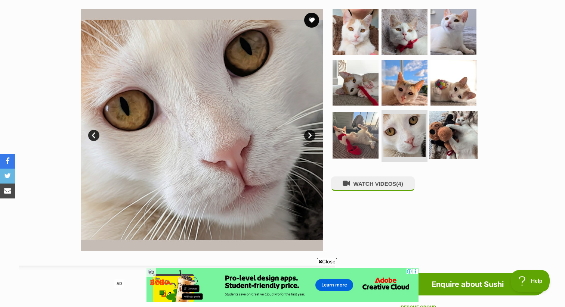
click at [459, 150] on img at bounding box center [453, 135] width 48 height 48
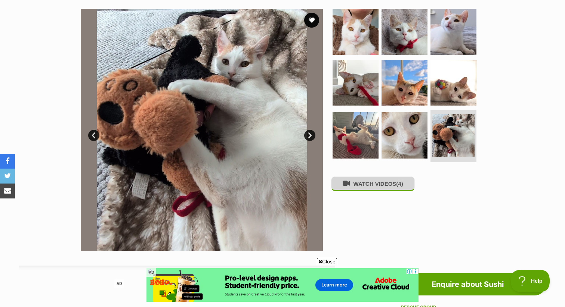
click at [369, 188] on button "WATCH VIDEOS (4)" at bounding box center [373, 184] width 84 height 15
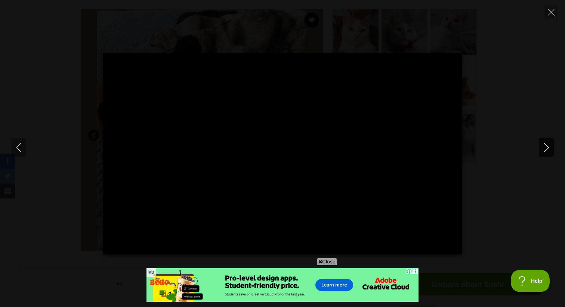
click at [546, 149] on icon "Next" at bounding box center [546, 147] width 5 height 9
type input "75.63"
click at [549, 148] on icon "Next" at bounding box center [546, 147] width 9 height 9
type input "52.81"
click at [549, 148] on icon "Next" at bounding box center [546, 147] width 9 height 9
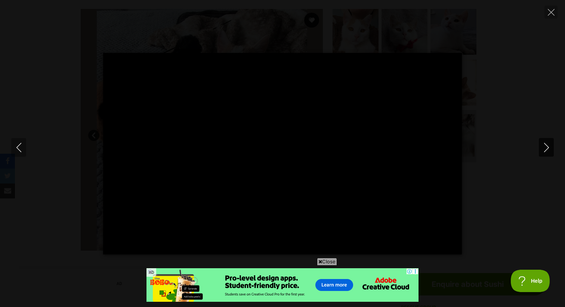
type input "28.8"
click at [550, 147] on icon "Next" at bounding box center [546, 147] width 9 height 9
type input "24.56"
click at [552, 13] on icon "Close" at bounding box center [551, 12] width 7 height 7
type input "78"
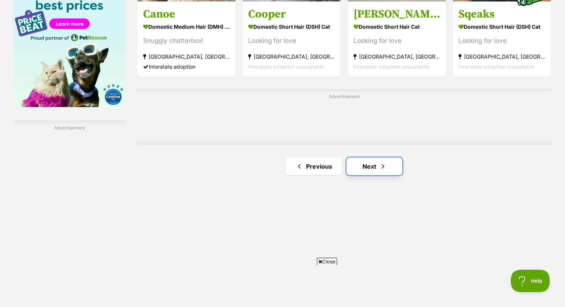
click at [366, 171] on link "Next" at bounding box center [374, 167] width 56 height 18
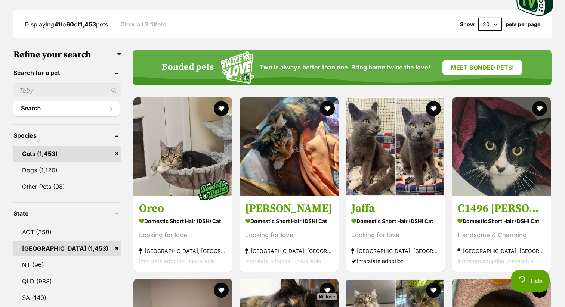
scroll to position [194, 0]
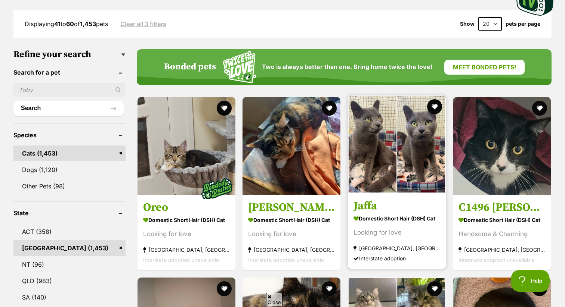
click at [369, 168] on img at bounding box center [397, 145] width 98 height 98
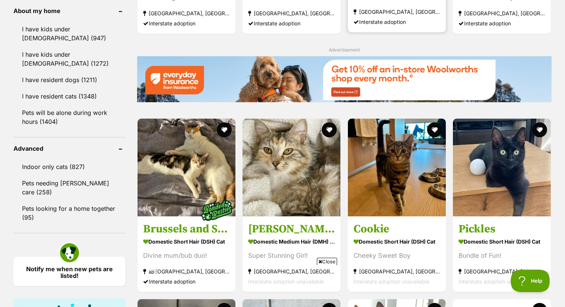
scroll to position [932, 0]
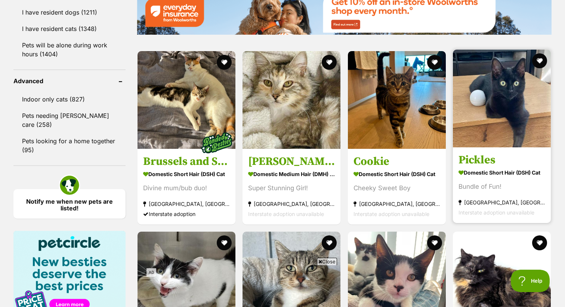
click at [484, 121] on img at bounding box center [502, 99] width 98 height 98
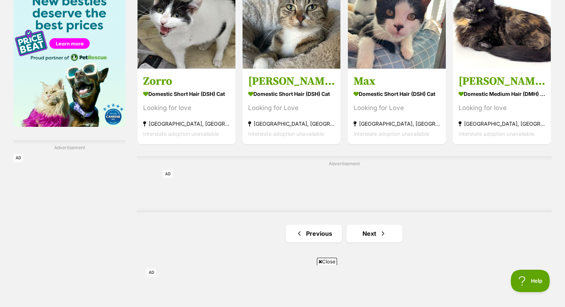
scroll to position [1183, 0]
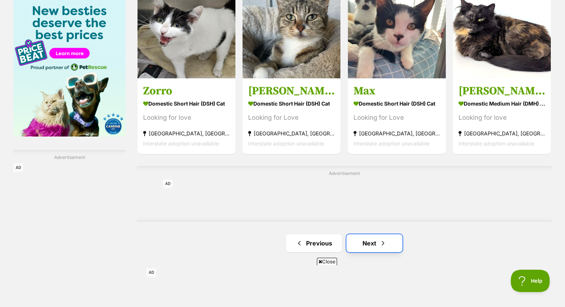
click at [365, 241] on link "Next" at bounding box center [374, 244] width 56 height 18
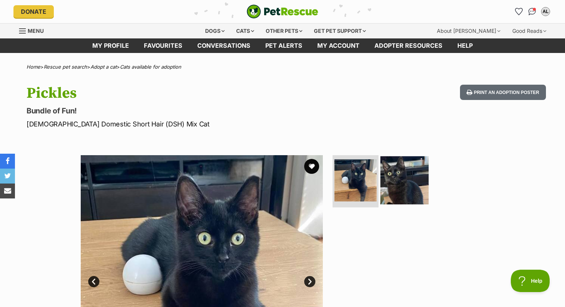
click at [393, 178] on img at bounding box center [404, 181] width 48 height 48
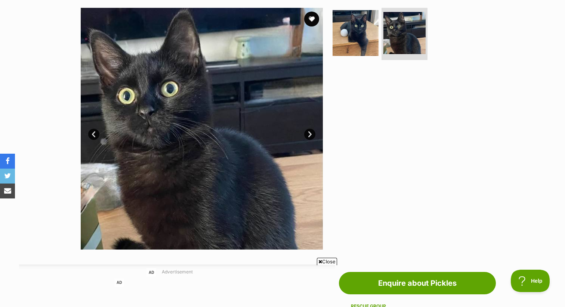
scroll to position [80, 0]
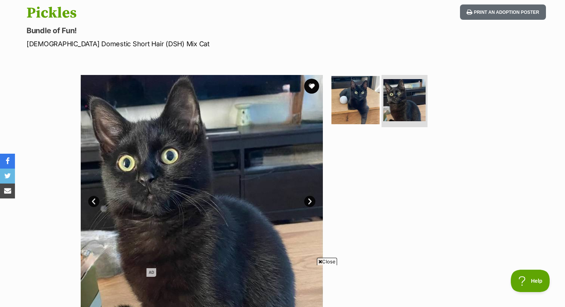
click at [353, 103] on img at bounding box center [355, 100] width 48 height 48
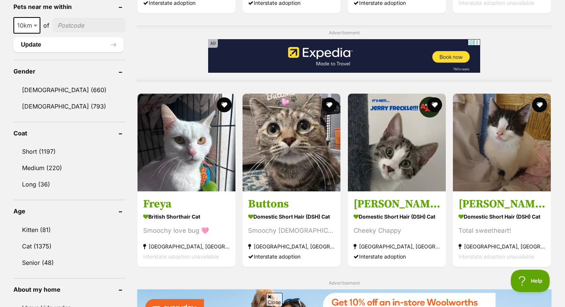
scroll to position [589, 0]
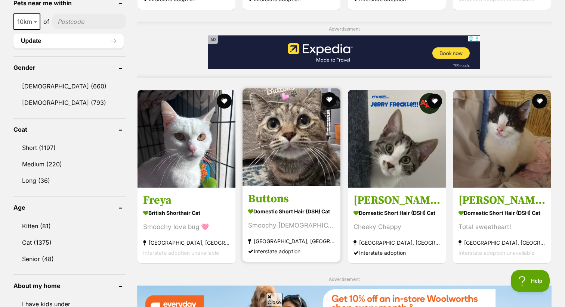
click at [305, 167] on img at bounding box center [291, 138] width 98 height 98
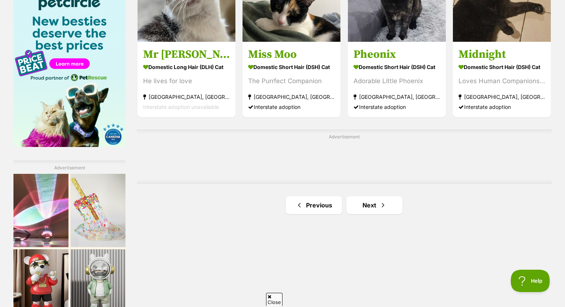
scroll to position [1223, 0]
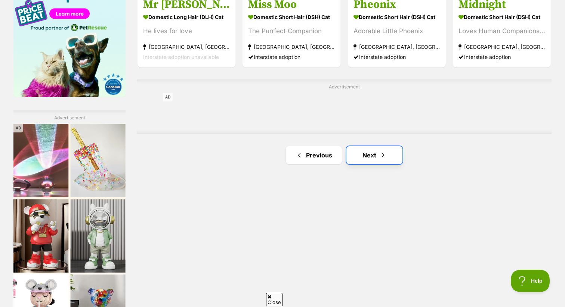
click at [368, 160] on link "Next" at bounding box center [374, 155] width 56 height 18
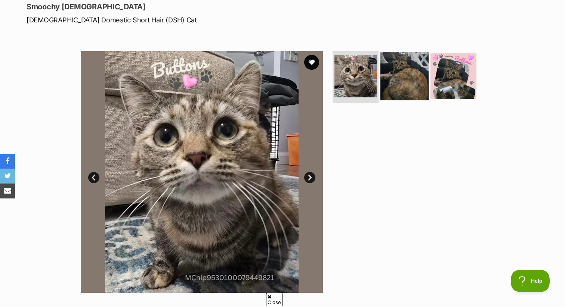
click at [417, 65] on img at bounding box center [404, 76] width 48 height 48
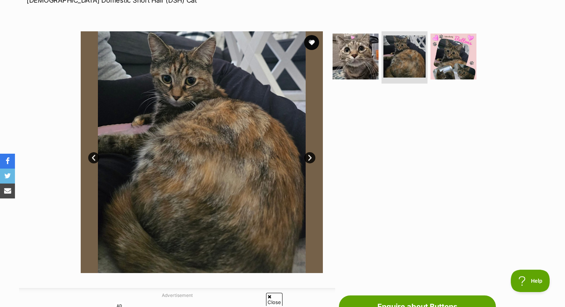
scroll to position [122, 0]
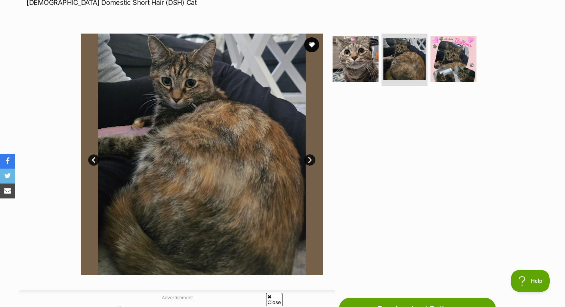
click at [310, 160] on link "Next" at bounding box center [309, 160] width 11 height 11
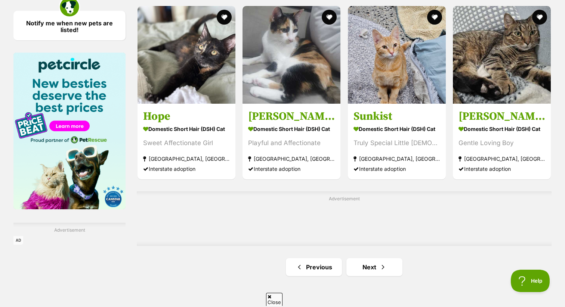
scroll to position [1178, 0]
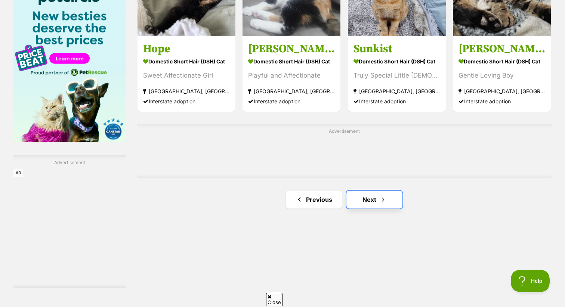
click at [371, 199] on link "Next" at bounding box center [374, 200] width 56 height 18
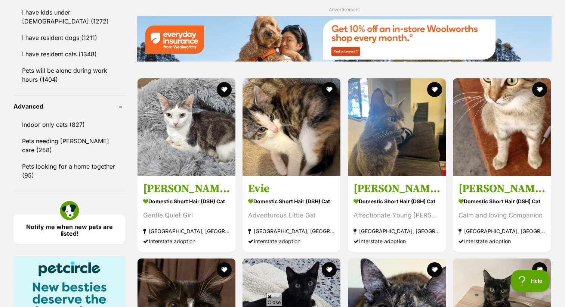
scroll to position [922, 0]
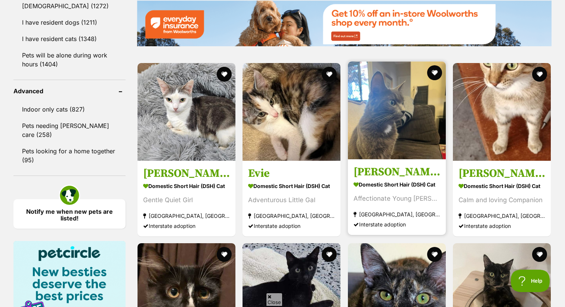
click at [384, 121] on img at bounding box center [397, 111] width 98 height 98
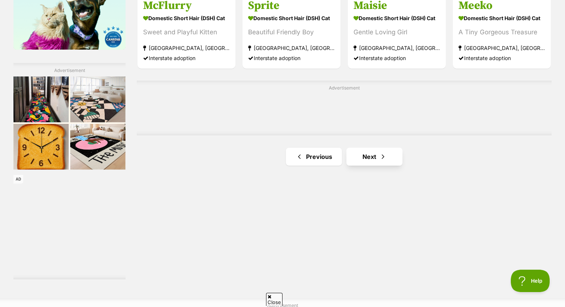
scroll to position [0, 0]
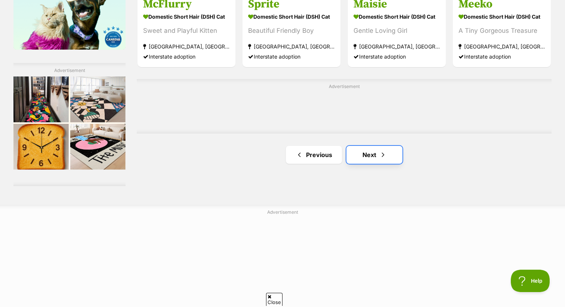
click at [369, 158] on link "Next" at bounding box center [374, 155] width 56 height 18
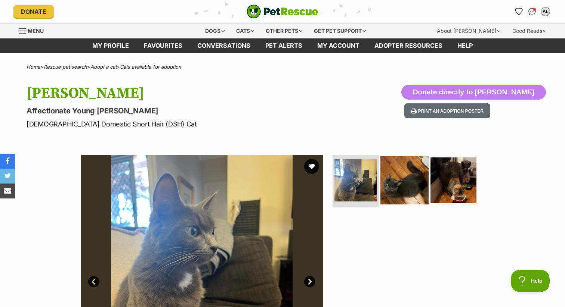
click at [391, 180] on img at bounding box center [404, 181] width 48 height 48
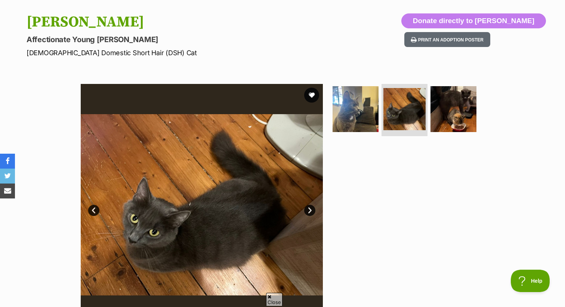
scroll to position [92, 0]
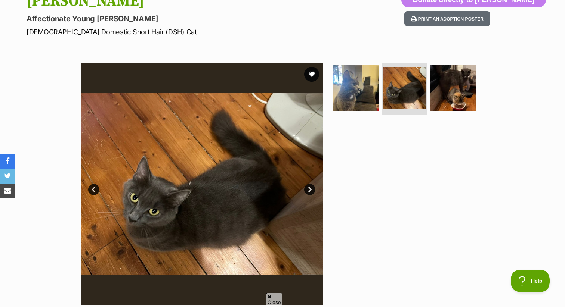
click at [310, 189] on link "Next" at bounding box center [309, 189] width 11 height 11
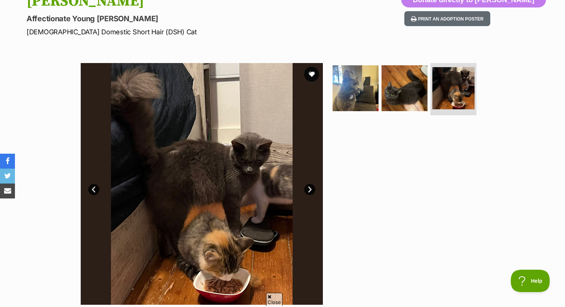
click at [94, 191] on link "Prev" at bounding box center [93, 189] width 11 height 11
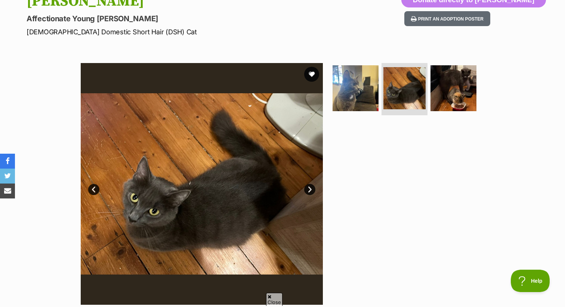
click at [94, 191] on link "Prev" at bounding box center [93, 189] width 11 height 11
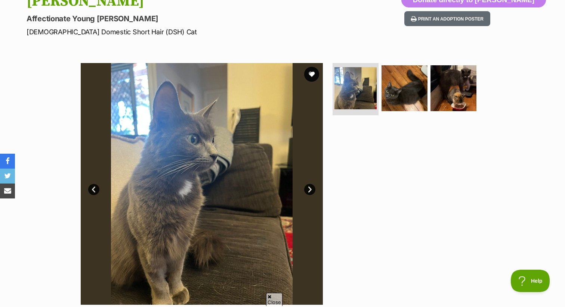
click at [307, 190] on link "Next" at bounding box center [309, 189] width 11 height 11
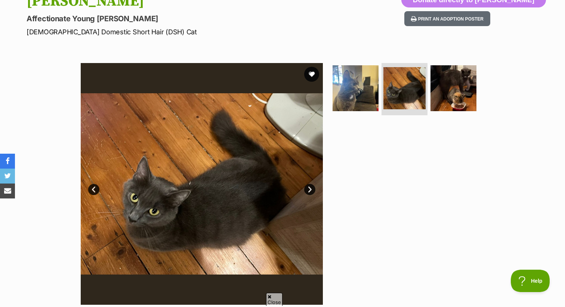
click at [312, 191] on link "Next" at bounding box center [309, 189] width 11 height 11
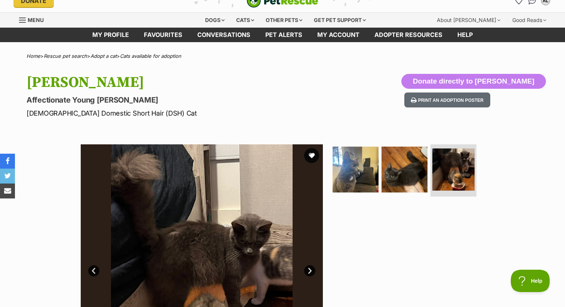
scroll to position [2, 0]
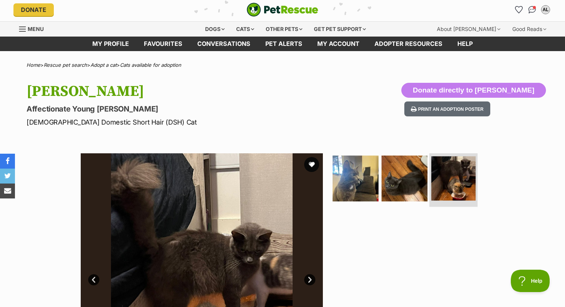
click at [450, 173] on img at bounding box center [453, 179] width 44 height 44
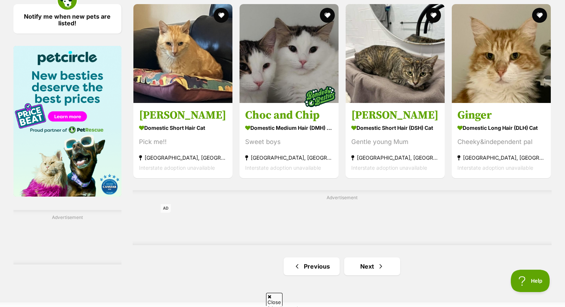
scroll to position [1118, 0]
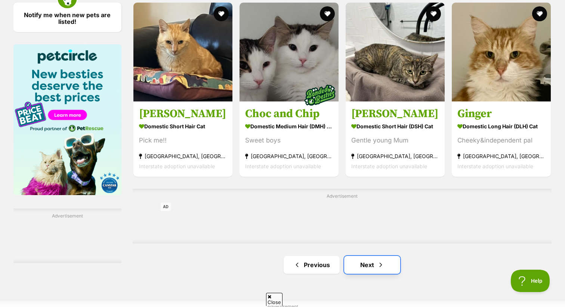
click at [382, 269] on span "Next page" at bounding box center [380, 265] width 7 height 9
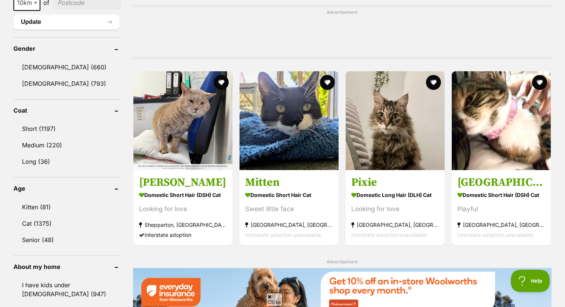
scroll to position [667, 0]
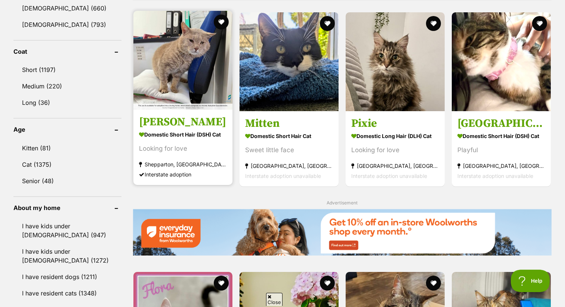
click at [168, 67] on img at bounding box center [182, 60] width 99 height 99
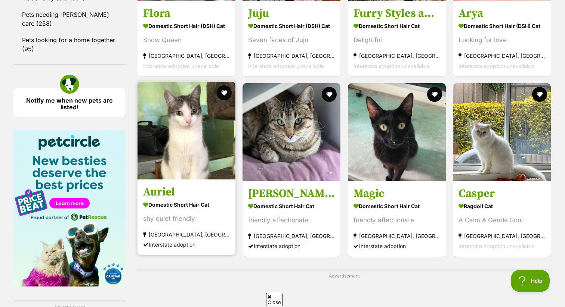
scroll to position [1034, 0]
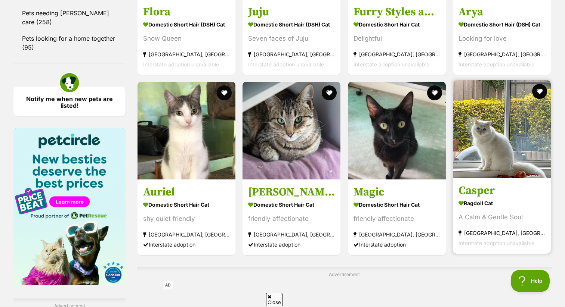
click at [522, 145] on img at bounding box center [502, 129] width 98 height 98
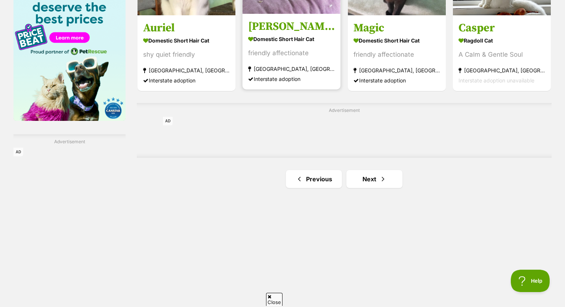
scroll to position [1277, 0]
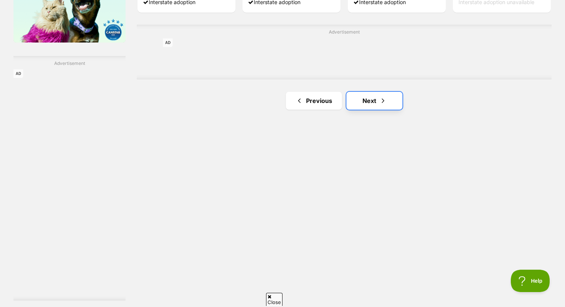
click at [391, 106] on link "Next" at bounding box center [374, 101] width 56 height 18
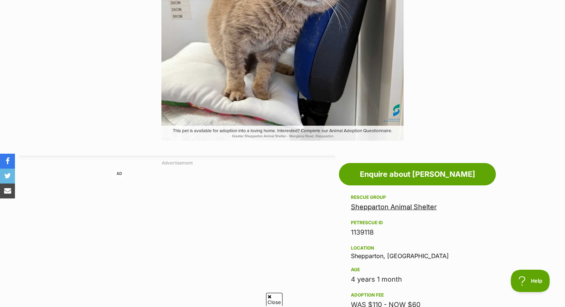
scroll to position [120, 0]
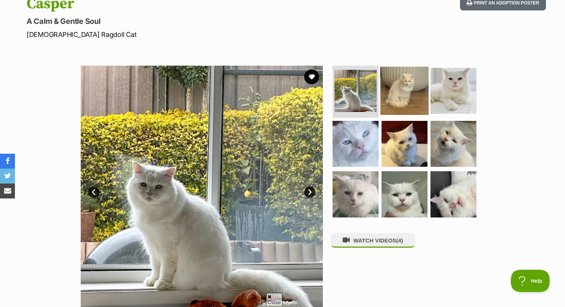
scroll to position [101, 0]
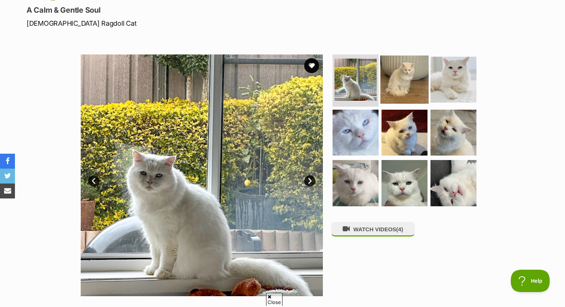
click at [387, 94] on img at bounding box center [404, 80] width 48 height 48
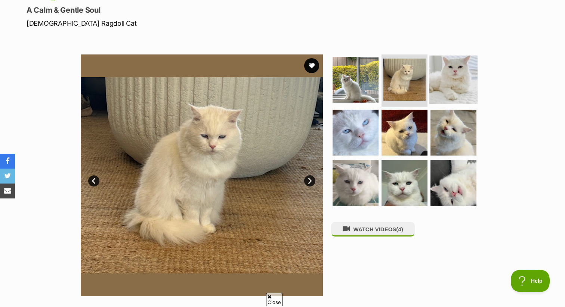
click at [445, 91] on img at bounding box center [453, 80] width 48 height 48
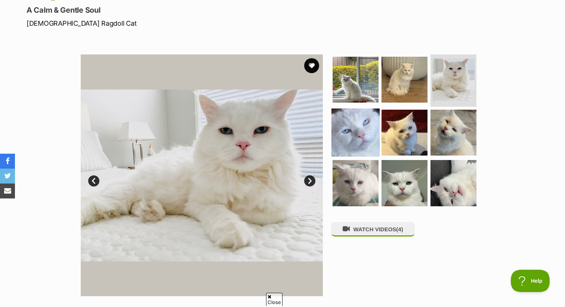
click at [366, 132] on img at bounding box center [355, 132] width 48 height 48
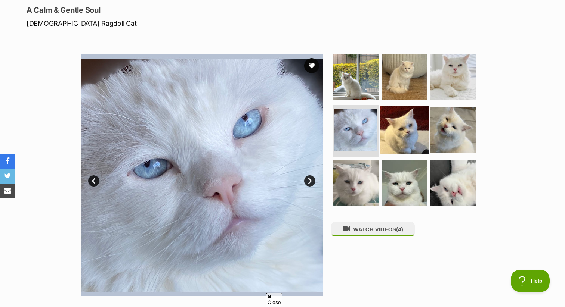
click at [405, 136] on img at bounding box center [404, 130] width 48 height 48
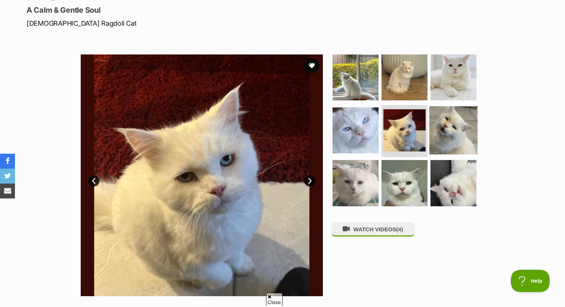
click at [449, 140] on img at bounding box center [453, 130] width 48 height 48
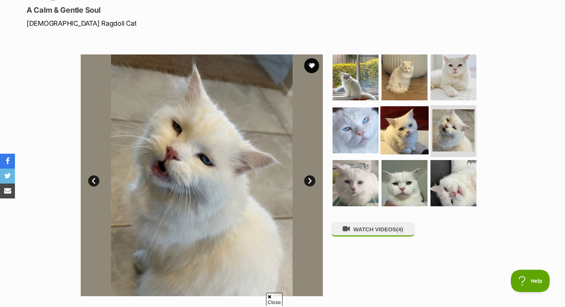
click at [402, 139] on img at bounding box center [404, 130] width 48 height 48
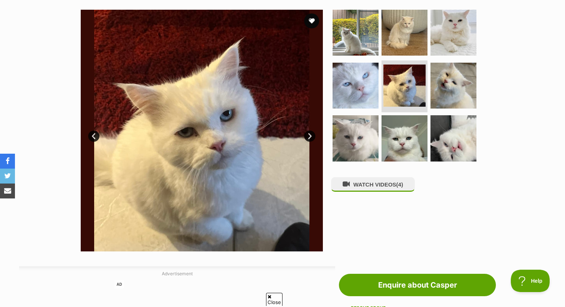
scroll to position [146, 0]
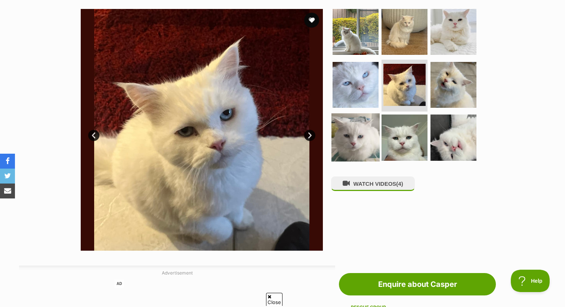
click at [358, 133] on img at bounding box center [355, 138] width 48 height 48
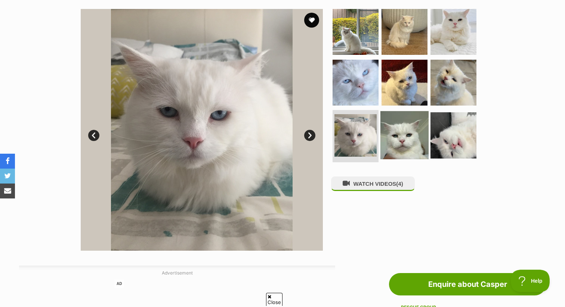
click at [413, 139] on img at bounding box center [404, 135] width 48 height 48
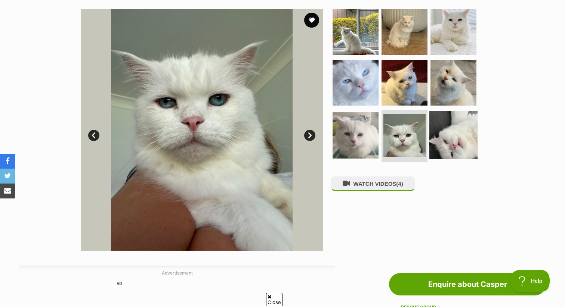
click at [433, 136] on img at bounding box center [453, 135] width 48 height 48
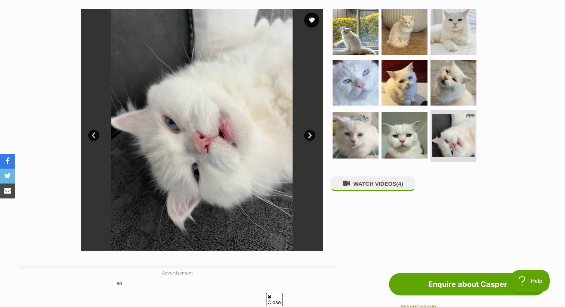
scroll to position [0, 0]
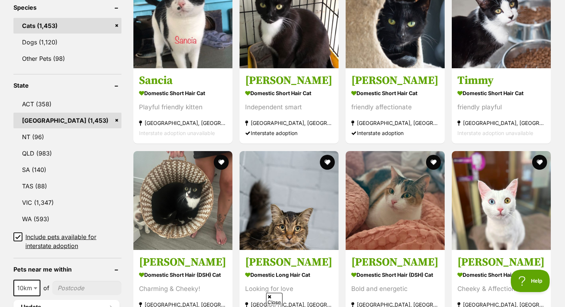
scroll to position [354, 0]
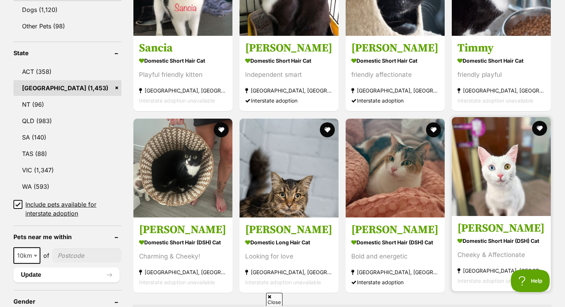
click at [477, 166] on img at bounding box center [501, 166] width 99 height 99
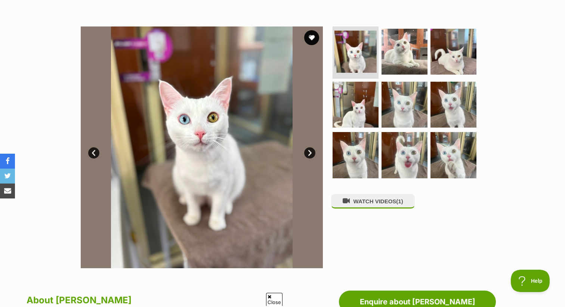
scroll to position [123, 0]
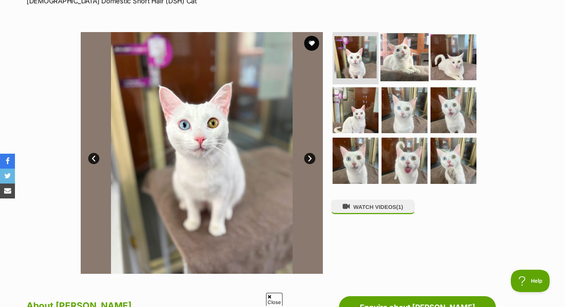
click at [406, 75] on img at bounding box center [404, 57] width 48 height 48
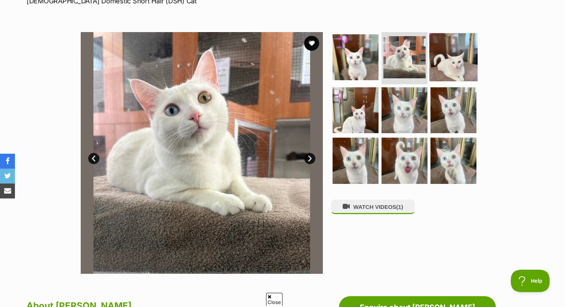
click at [438, 71] on img at bounding box center [453, 57] width 48 height 48
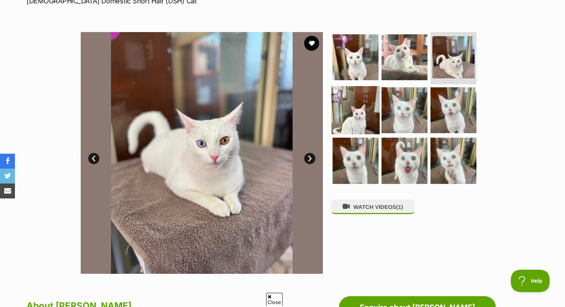
click at [351, 119] on img at bounding box center [355, 110] width 48 height 48
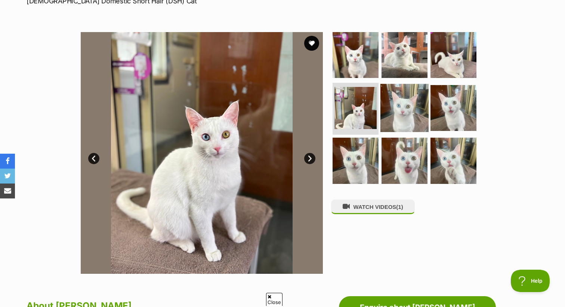
click at [401, 121] on img at bounding box center [404, 108] width 48 height 48
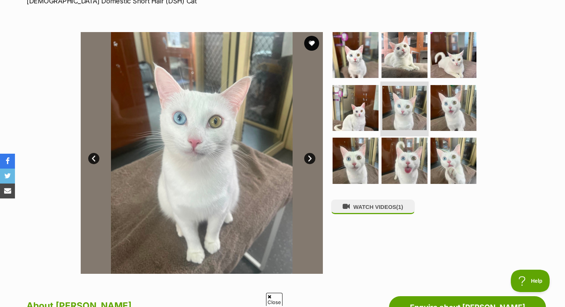
scroll to position [0, 0]
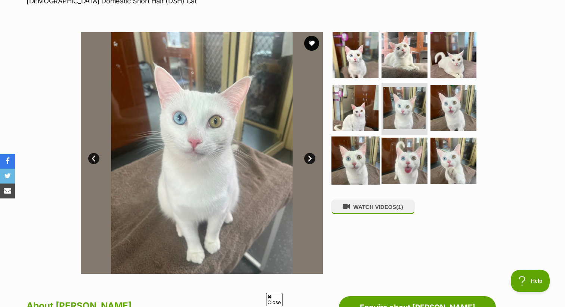
click at [355, 158] on img at bounding box center [355, 161] width 48 height 48
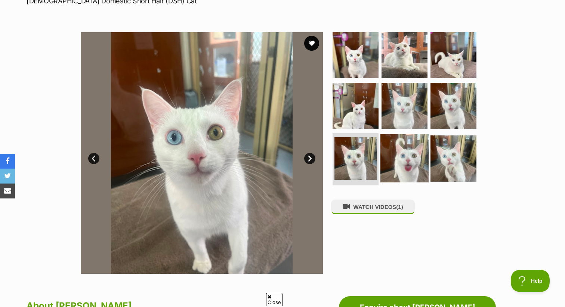
click at [395, 160] on img at bounding box center [404, 158] width 48 height 48
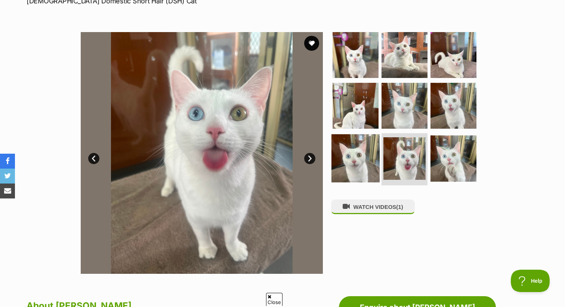
click at [372, 159] on img at bounding box center [355, 158] width 48 height 48
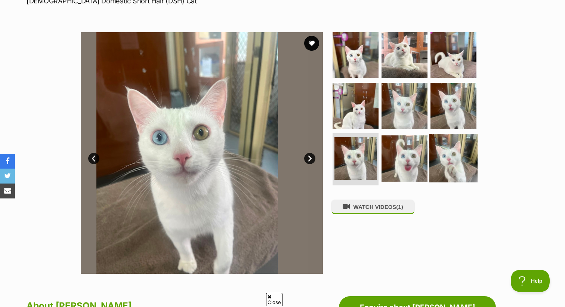
click at [461, 168] on img at bounding box center [453, 158] width 48 height 48
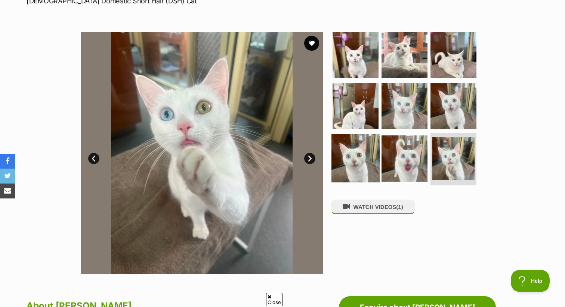
click at [352, 162] on img at bounding box center [355, 158] width 48 height 48
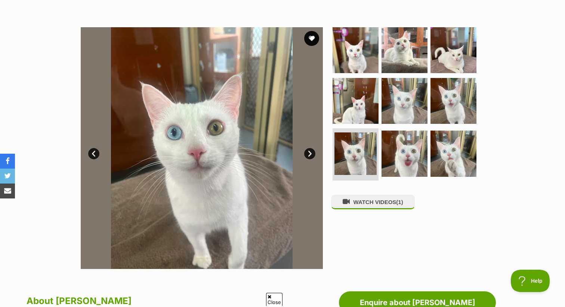
scroll to position [91, 0]
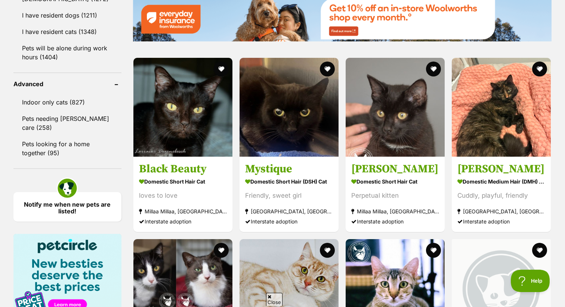
scroll to position [930, 0]
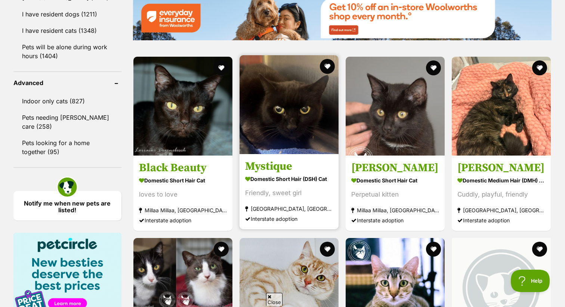
click at [311, 146] on img at bounding box center [288, 104] width 99 height 99
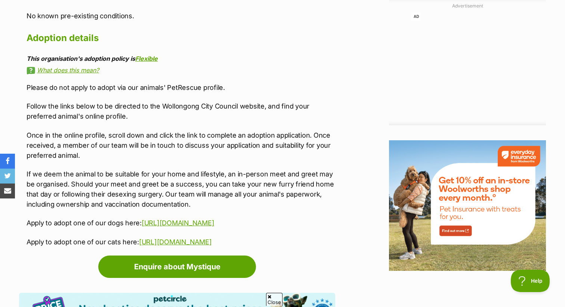
scroll to position [890, 0]
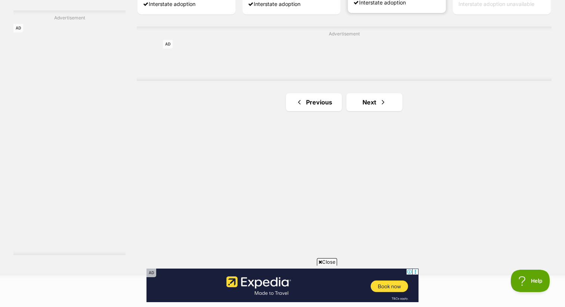
scroll to position [1338, 0]
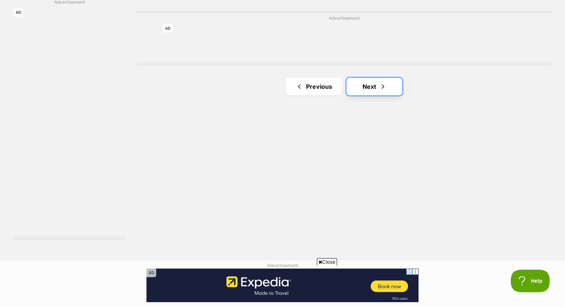
click at [377, 78] on link "Next" at bounding box center [374, 87] width 56 height 18
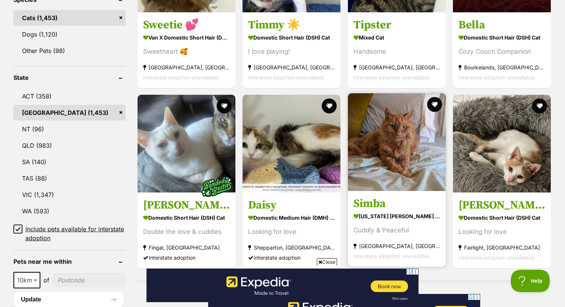
scroll to position [332, 0]
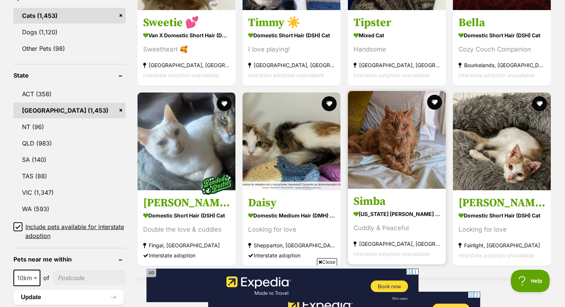
click at [378, 155] on img at bounding box center [397, 140] width 98 height 98
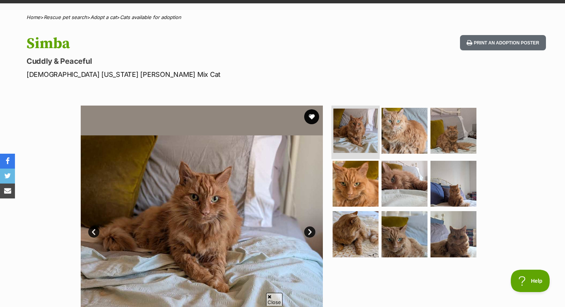
scroll to position [56, 0]
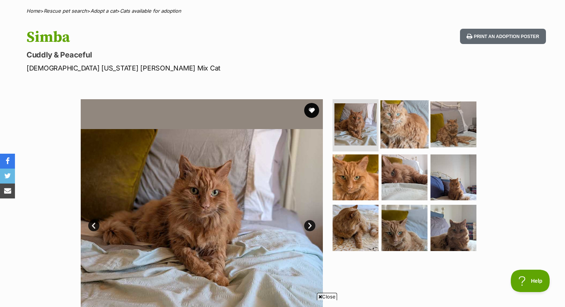
click at [390, 130] on img at bounding box center [404, 124] width 48 height 48
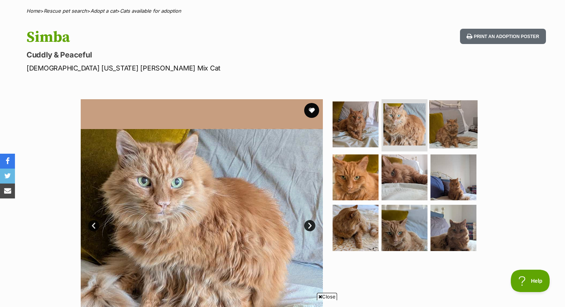
click at [442, 140] on img at bounding box center [453, 124] width 48 height 48
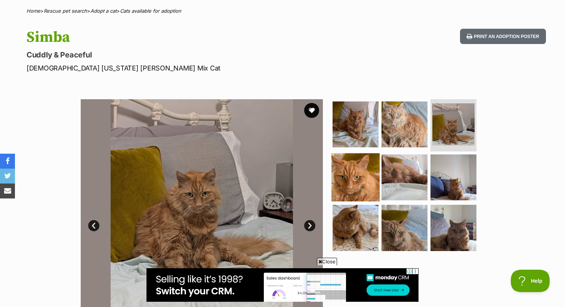
scroll to position [0, 0]
click at [356, 165] on img at bounding box center [355, 177] width 48 height 48
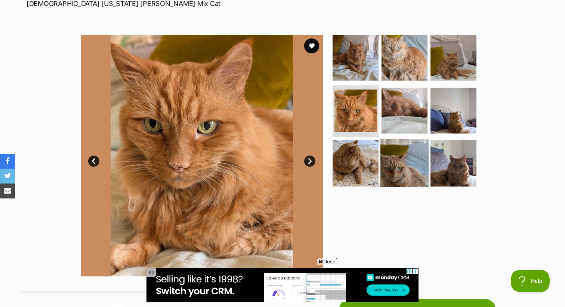
scroll to position [117, 0]
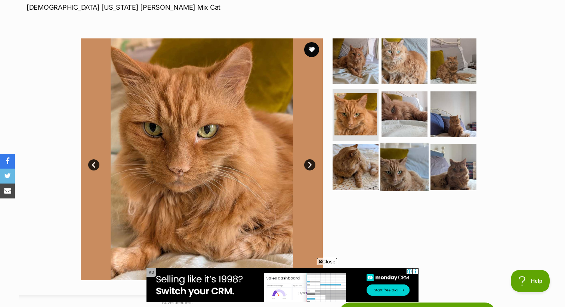
click at [400, 173] on img at bounding box center [404, 167] width 48 height 48
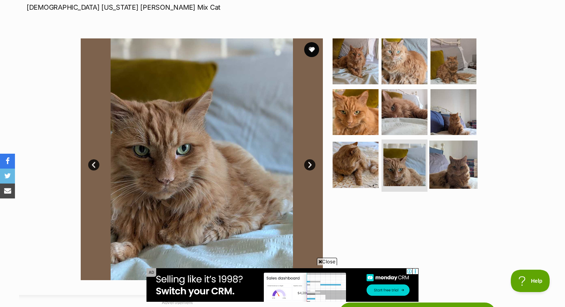
click at [446, 164] on img at bounding box center [453, 165] width 48 height 48
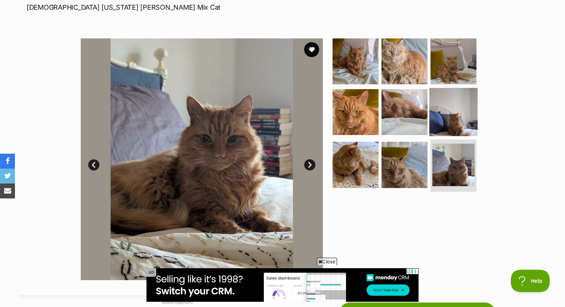
click at [448, 113] on img at bounding box center [453, 112] width 48 height 48
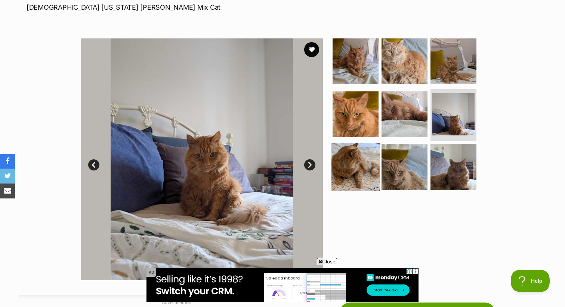
click at [359, 158] on img at bounding box center [355, 167] width 48 height 48
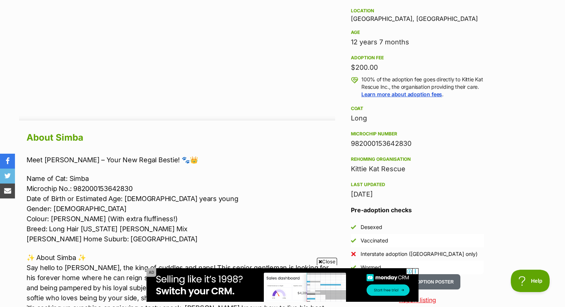
scroll to position [641, 0]
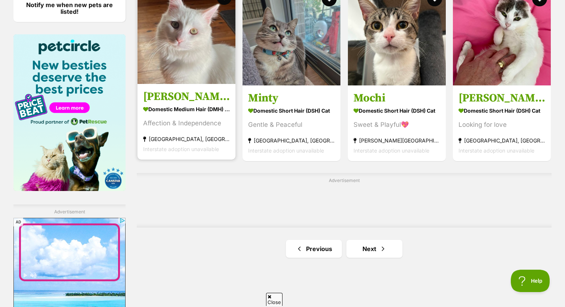
scroll to position [1146, 0]
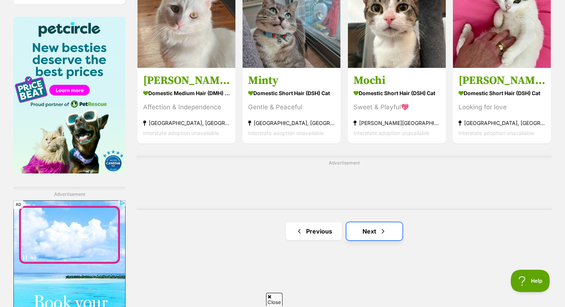
click at [362, 231] on link "Next" at bounding box center [374, 232] width 56 height 18
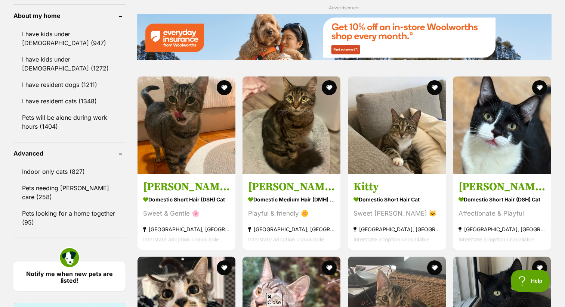
scroll to position [863, 0]
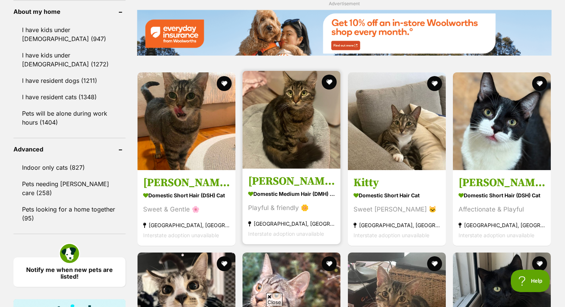
click at [313, 165] on img at bounding box center [291, 120] width 98 height 98
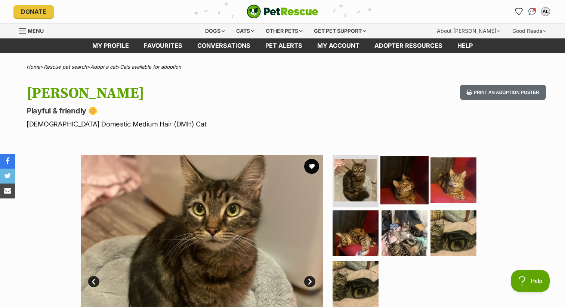
scroll to position [49, 0]
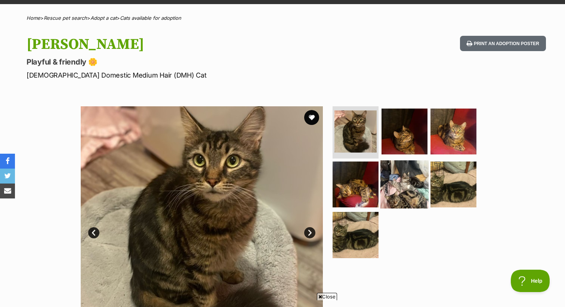
click at [399, 193] on img at bounding box center [404, 184] width 48 height 48
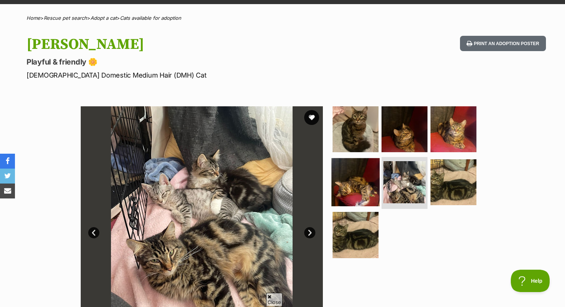
scroll to position [84, 0]
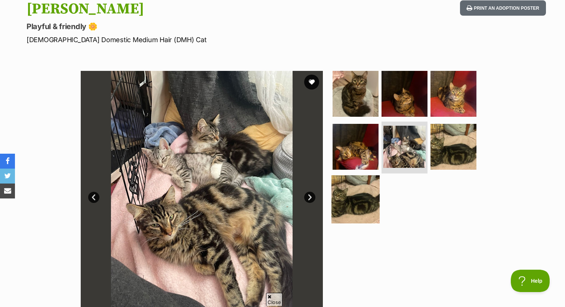
click at [360, 197] on img at bounding box center [355, 200] width 48 height 48
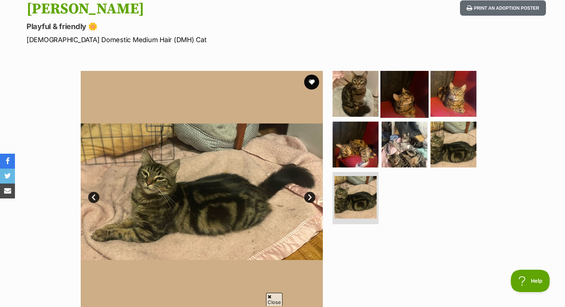
click at [398, 112] on img at bounding box center [404, 94] width 48 height 48
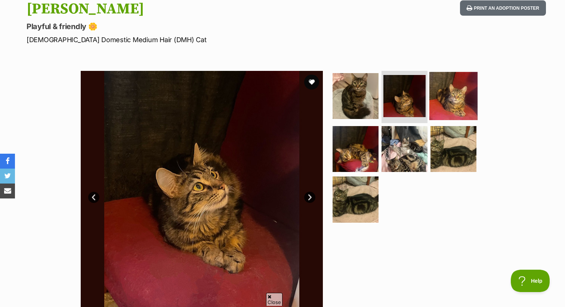
click at [445, 97] on img at bounding box center [453, 96] width 48 height 48
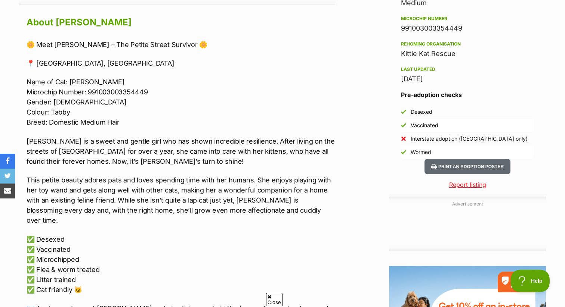
scroll to position [703, 0]
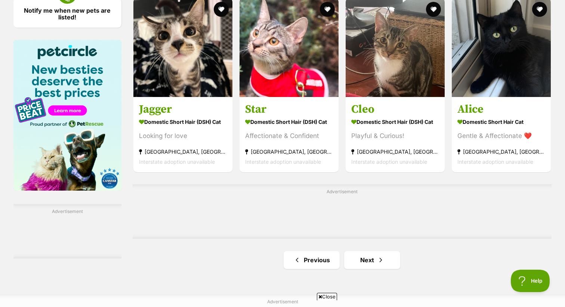
scroll to position [1160, 0]
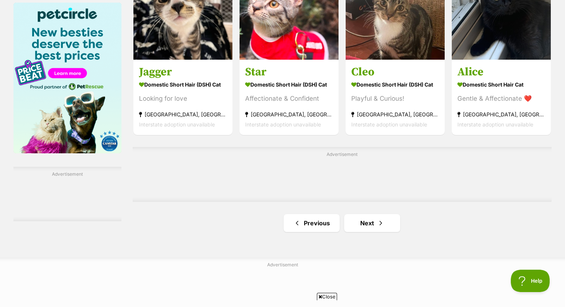
click at [359, 224] on link "Next" at bounding box center [372, 223] width 56 height 18
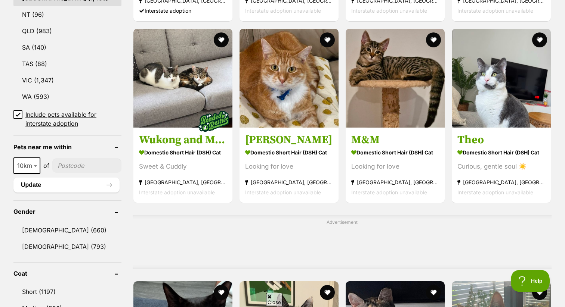
scroll to position [454, 0]
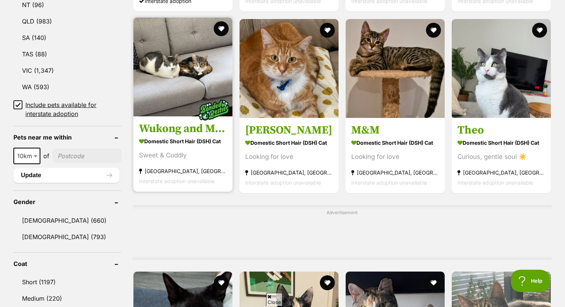
click at [216, 123] on img at bounding box center [213, 110] width 37 height 37
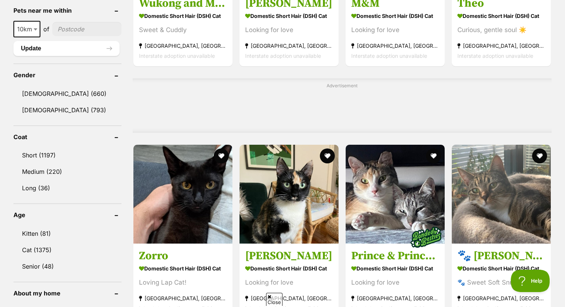
scroll to position [306, 0]
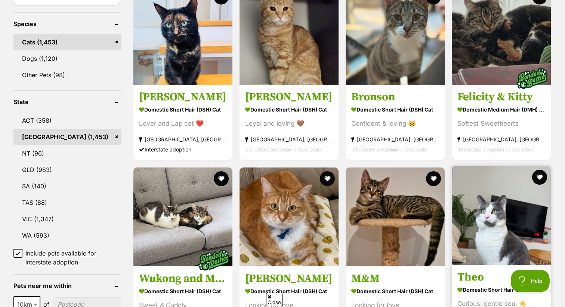
click at [494, 219] on img at bounding box center [501, 215] width 99 height 99
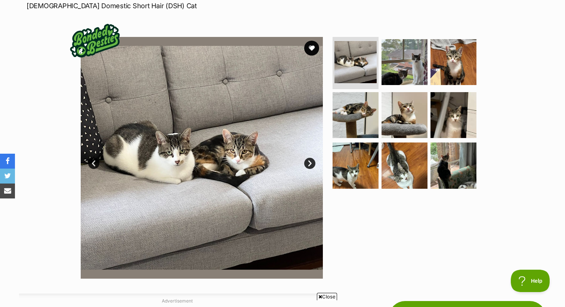
scroll to position [115, 0]
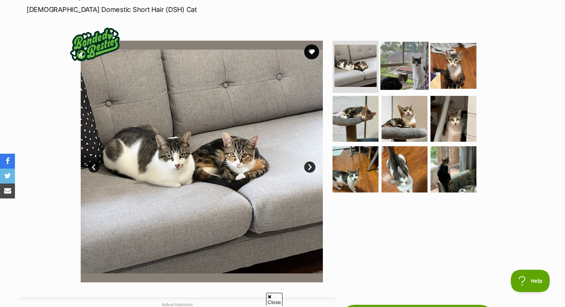
click at [416, 65] on img at bounding box center [404, 66] width 48 height 48
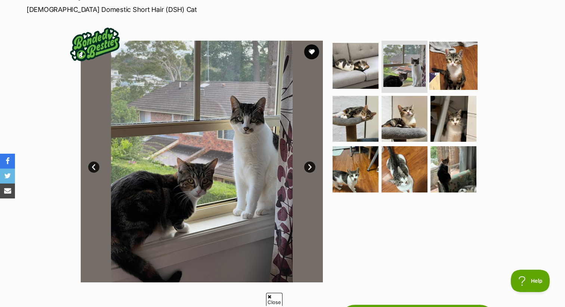
click at [463, 67] on img at bounding box center [453, 66] width 48 height 48
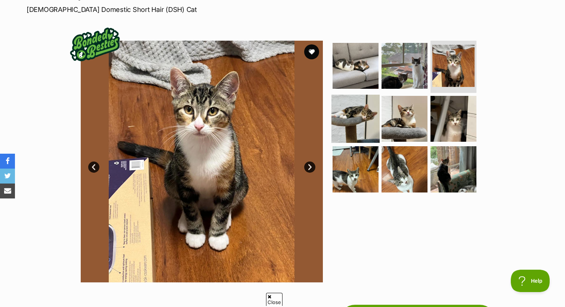
click at [372, 111] on img at bounding box center [355, 119] width 48 height 48
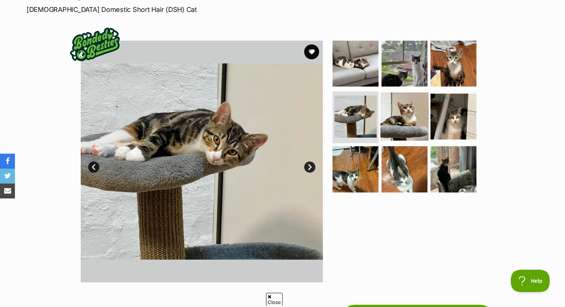
click at [406, 124] on img at bounding box center [404, 116] width 48 height 48
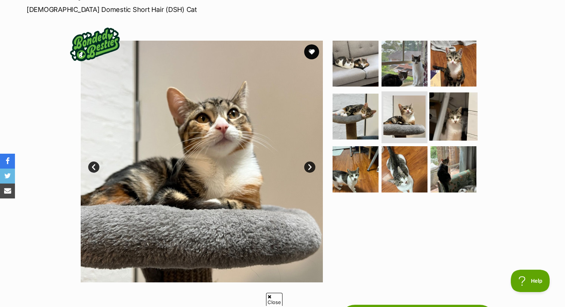
click at [452, 127] on img at bounding box center [453, 116] width 48 height 48
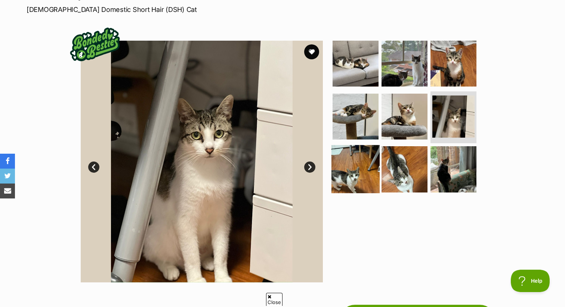
click at [357, 168] on img at bounding box center [355, 169] width 48 height 48
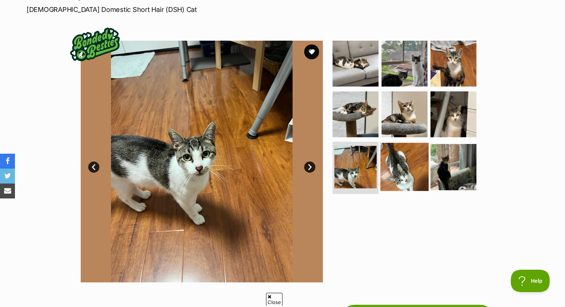
click at [399, 176] on img at bounding box center [404, 167] width 48 height 48
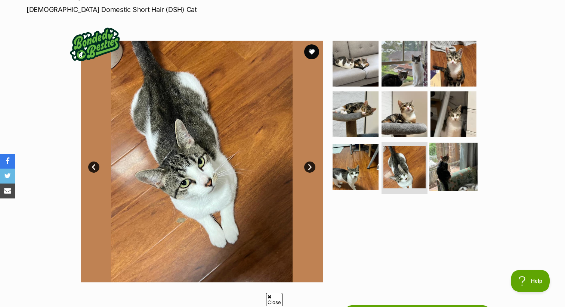
click at [467, 178] on img at bounding box center [453, 167] width 48 height 48
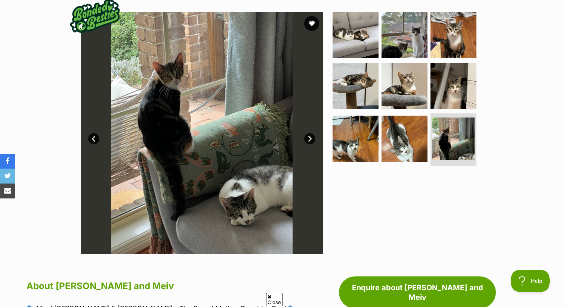
scroll to position [128, 0]
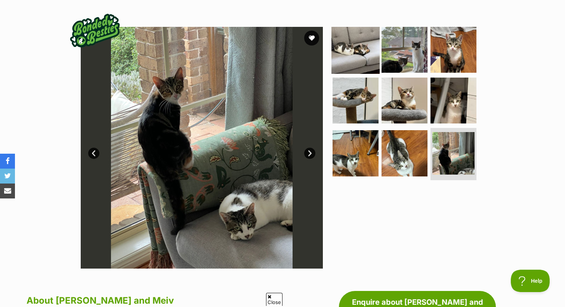
click at [357, 55] on img at bounding box center [355, 50] width 48 height 48
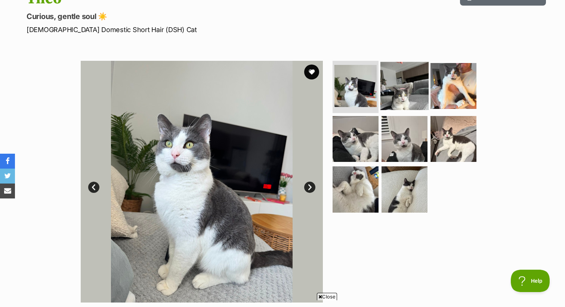
click at [424, 83] on img at bounding box center [404, 86] width 48 height 48
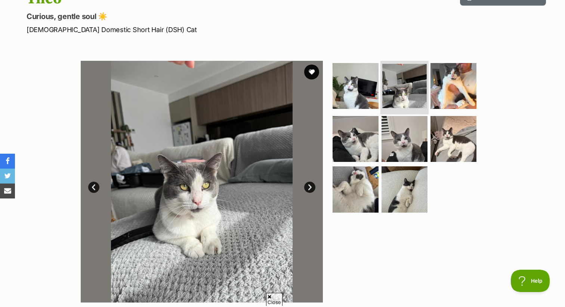
click at [414, 87] on img at bounding box center [404, 86] width 44 height 44
click at [346, 154] on img at bounding box center [355, 139] width 48 height 48
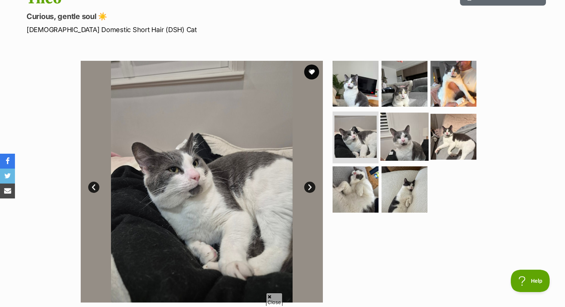
click at [402, 142] on img at bounding box center [404, 136] width 48 height 48
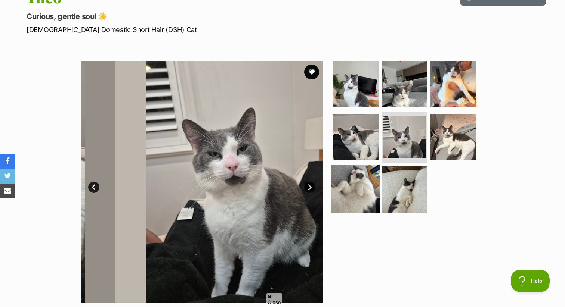
click at [359, 191] on img at bounding box center [355, 189] width 48 height 48
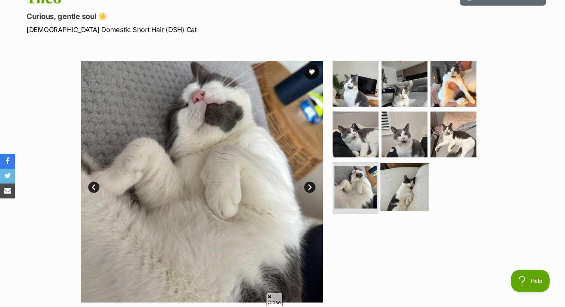
click at [425, 199] on img at bounding box center [404, 187] width 48 height 48
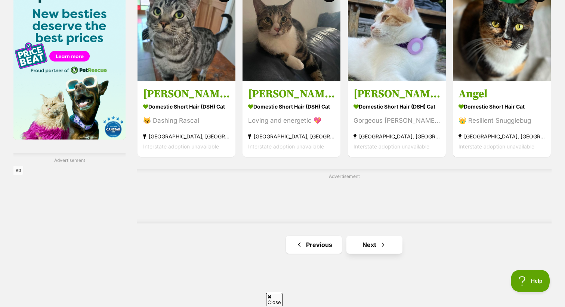
scroll to position [1182, 0]
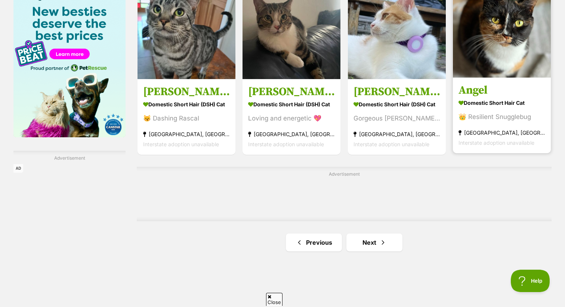
click at [515, 71] on img at bounding box center [502, 29] width 98 height 98
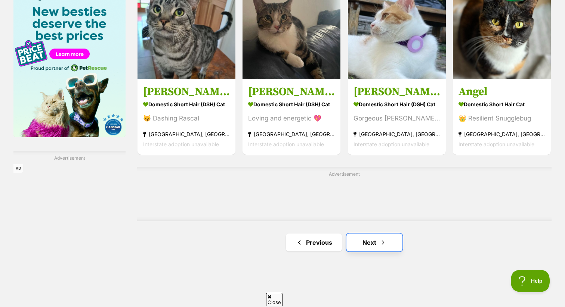
click at [374, 248] on link "Next" at bounding box center [374, 243] width 56 height 18
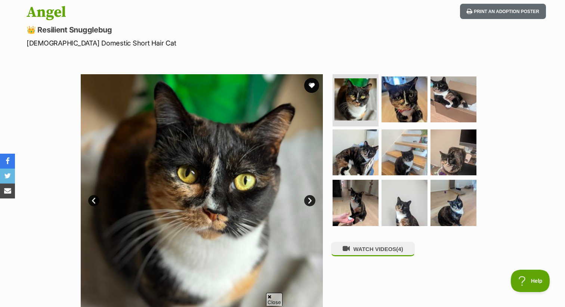
scroll to position [100, 0]
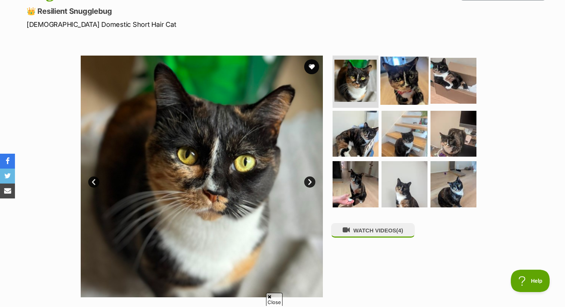
click at [400, 86] on img at bounding box center [404, 81] width 48 height 48
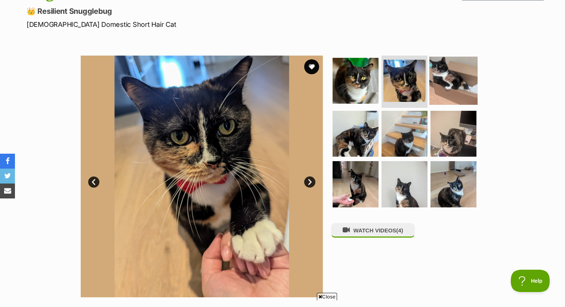
click at [441, 89] on img at bounding box center [453, 81] width 48 height 48
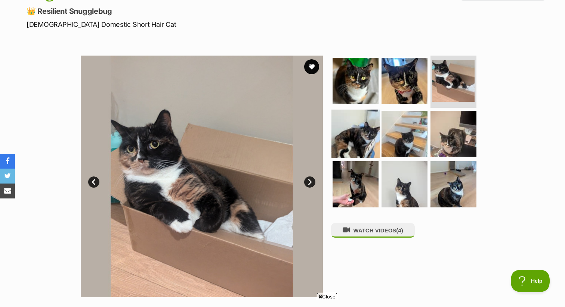
click at [350, 140] on img at bounding box center [355, 133] width 48 height 48
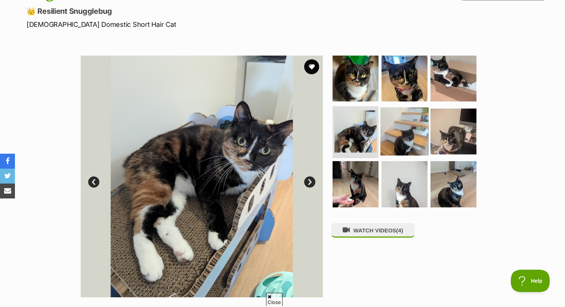
click at [411, 140] on img at bounding box center [404, 131] width 48 height 48
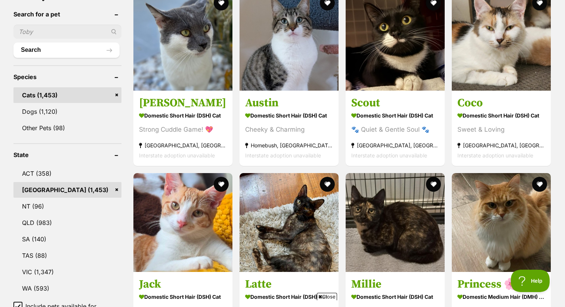
scroll to position [233, 0]
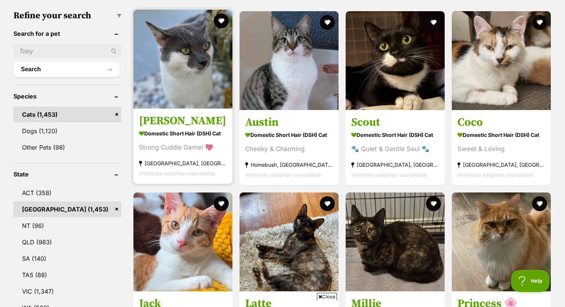
click at [184, 95] on img at bounding box center [182, 59] width 99 height 99
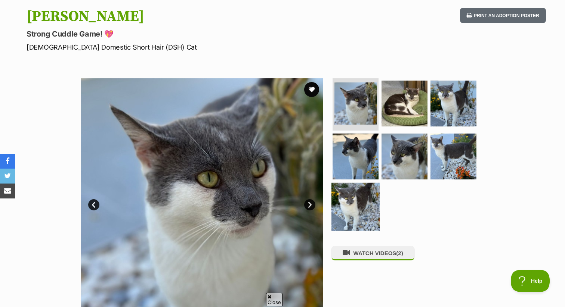
click at [353, 198] on img at bounding box center [355, 207] width 48 height 48
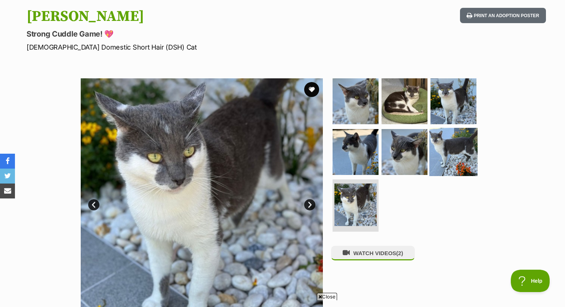
click at [444, 152] on img at bounding box center [453, 152] width 48 height 48
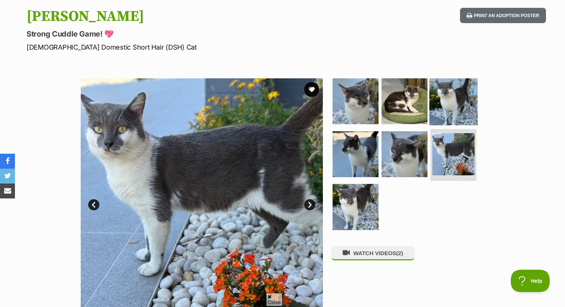
click at [448, 99] on img at bounding box center [453, 101] width 48 height 48
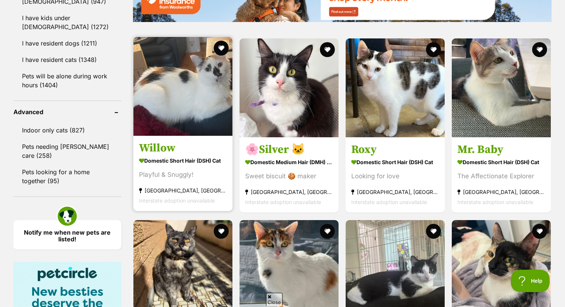
click at [202, 129] on img at bounding box center [182, 86] width 99 height 99
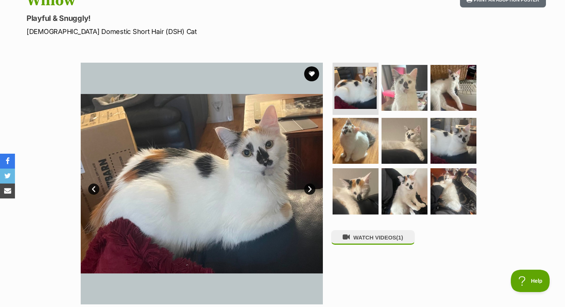
scroll to position [129, 0]
